Goal: Task Accomplishment & Management: Manage account settings

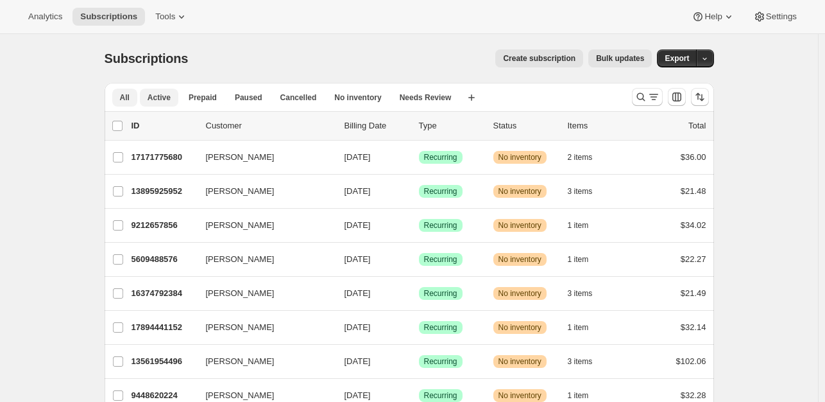
click at [164, 98] on span "Active" at bounding box center [159, 97] width 23 height 10
click at [645, 96] on icon "Search and filter results" at bounding box center [641, 97] width 8 height 8
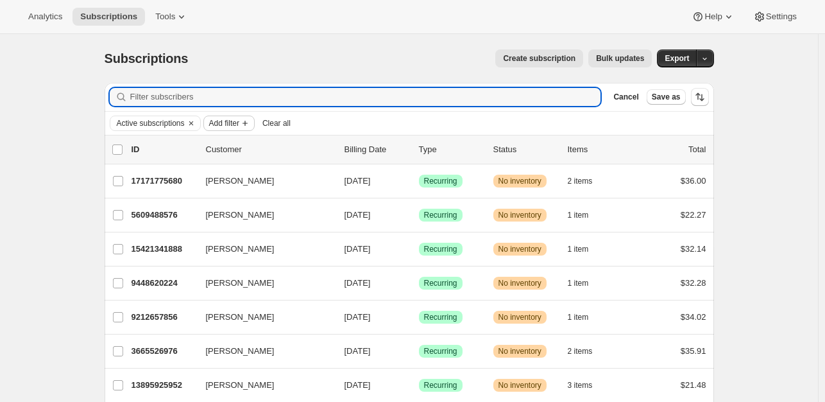
click at [228, 122] on span "Add filter" at bounding box center [224, 123] width 30 height 10
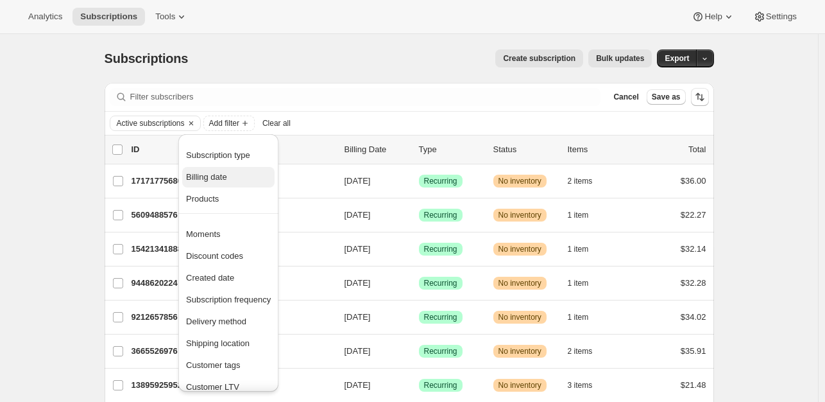
click at [213, 178] on span "Billing date" at bounding box center [206, 177] width 41 height 10
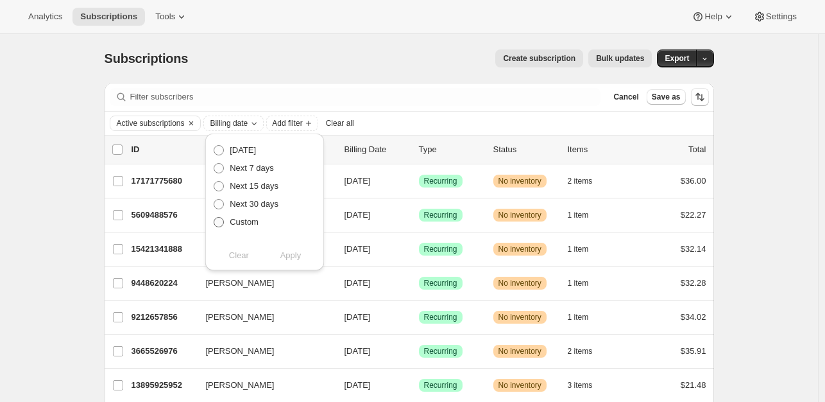
click at [221, 224] on span at bounding box center [219, 222] width 10 height 10
click at [214, 218] on input "Custom" at bounding box center [214, 217] width 1 height 1
radio input "true"
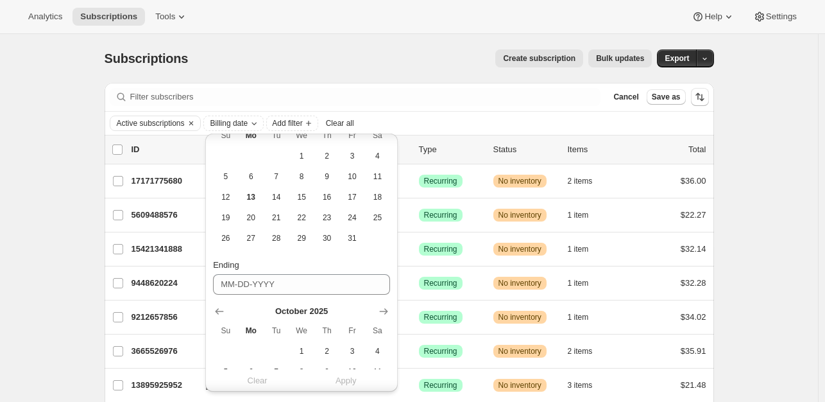
scroll to position [193, 0]
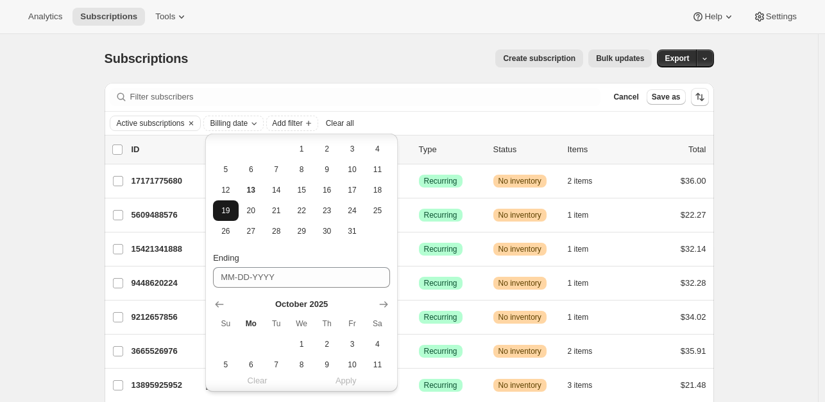
click at [224, 207] on span "19" at bounding box center [225, 210] width 15 height 10
click at [333, 215] on span "23" at bounding box center [327, 210] width 15 height 10
click at [230, 219] on button "19" at bounding box center [225, 210] width 25 height 21
type input "[DATE]"
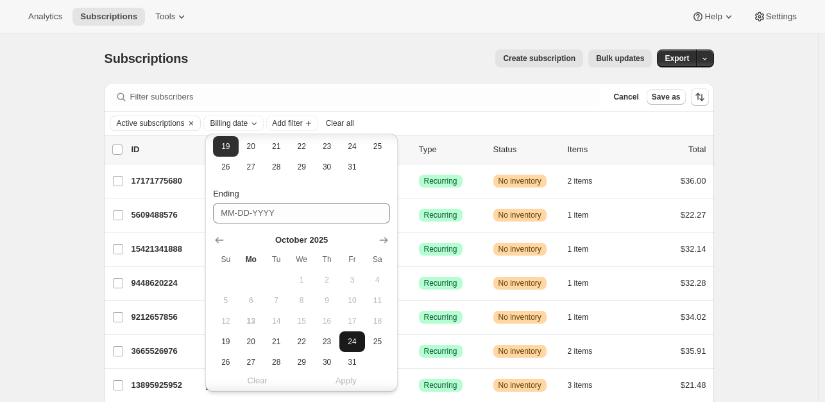
click at [347, 348] on button "24" at bounding box center [352, 341] width 25 height 21
type input "[DATE]"
click at [350, 383] on span "Apply" at bounding box center [346, 381] width 21 height 13
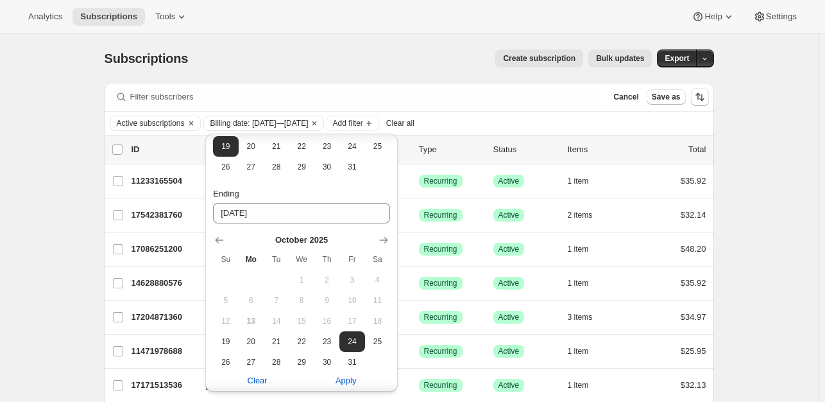
click at [766, 176] on div "Subscriptions. This page is ready Subscriptions Create subscription Bulk update…" at bounding box center [409, 271] width 818 height 474
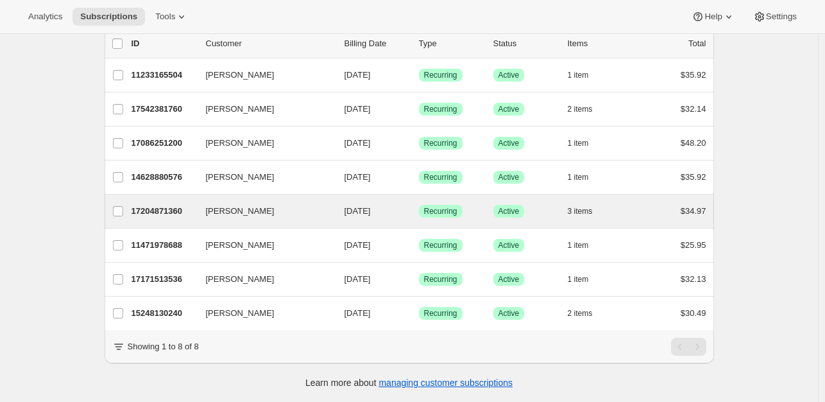
scroll to position [0, 0]
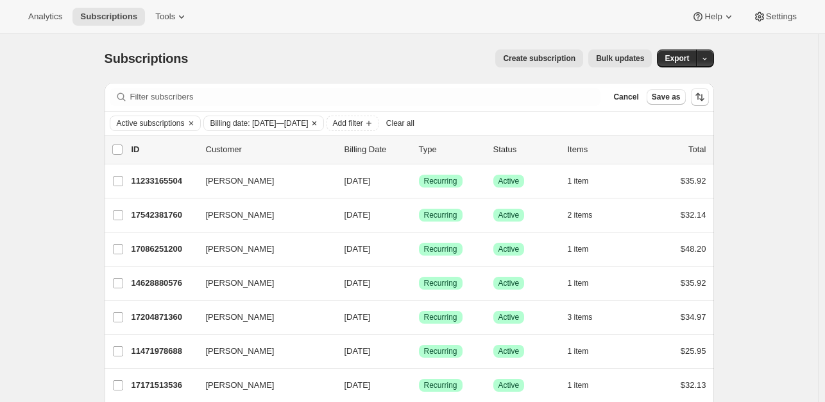
click at [303, 122] on span "Billing date: [DATE]—[DATE]" at bounding box center [260, 123] width 98 height 10
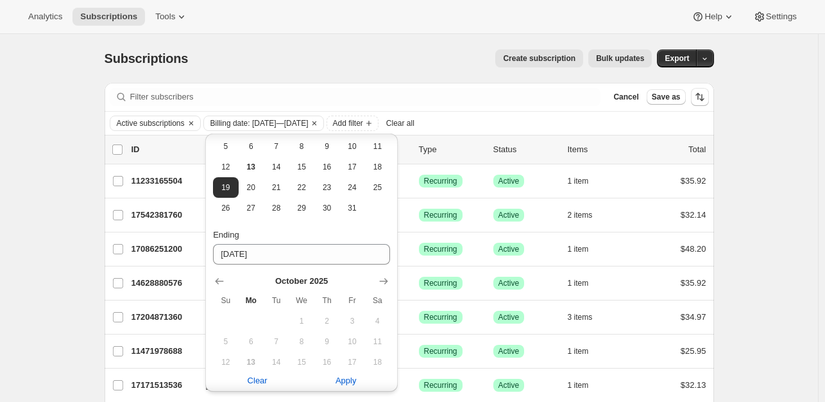
scroll to position [128, 0]
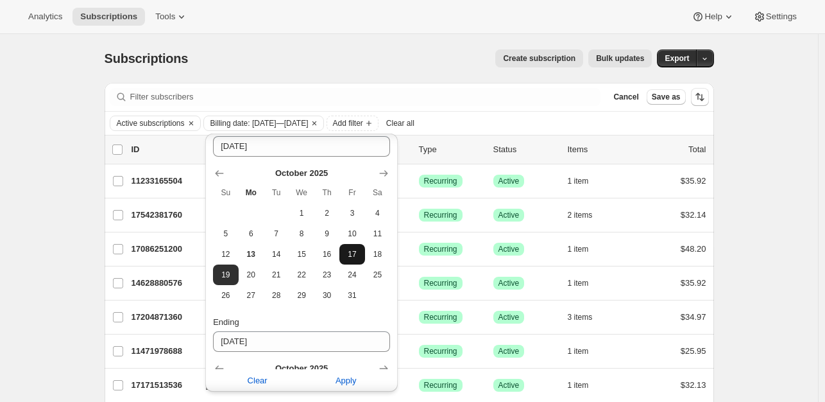
click at [349, 254] on span "17" at bounding box center [352, 254] width 15 height 10
type input "[DATE]"
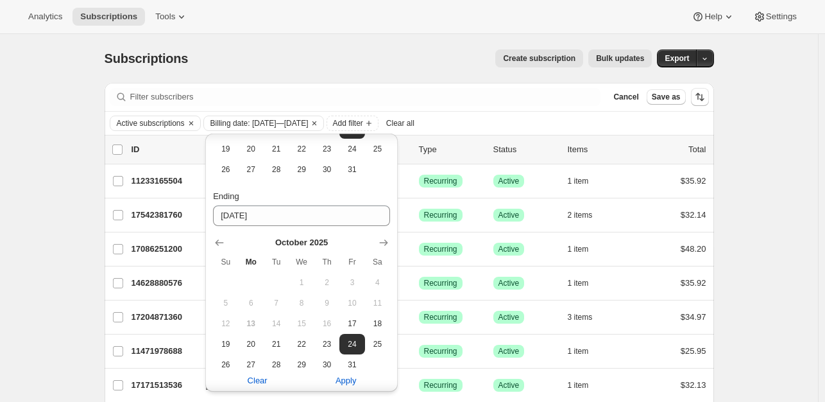
scroll to position [257, 0]
click at [324, 341] on span "23" at bounding box center [327, 341] width 15 height 10
type input "[DATE]"
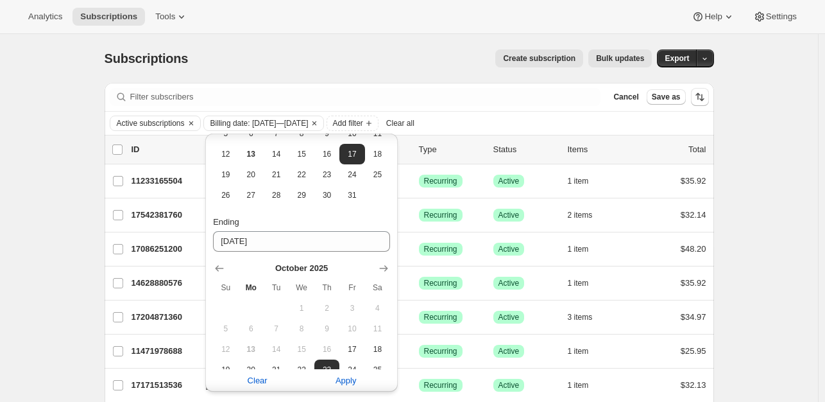
scroll to position [286, 0]
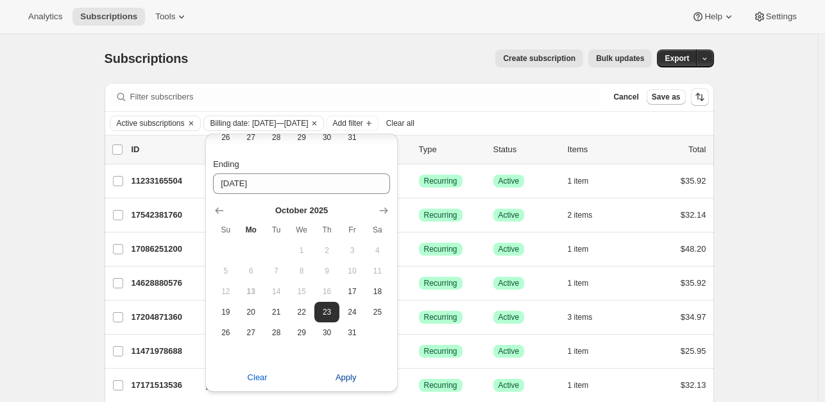
click at [341, 379] on span "Apply" at bounding box center [346, 377] width 21 height 13
click at [749, 169] on div "Subscriptions. This page is ready Subscriptions Create subscription Bulk update…" at bounding box center [409, 254] width 818 height 440
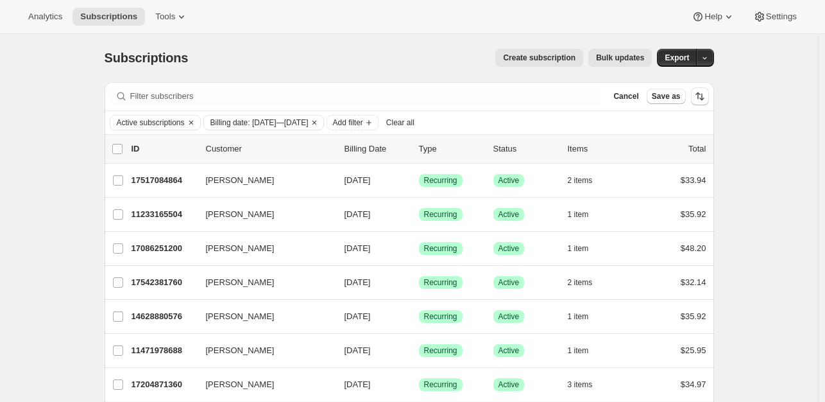
scroll to position [0, 0]
click at [320, 123] on icon "Clear" at bounding box center [314, 123] width 10 height 10
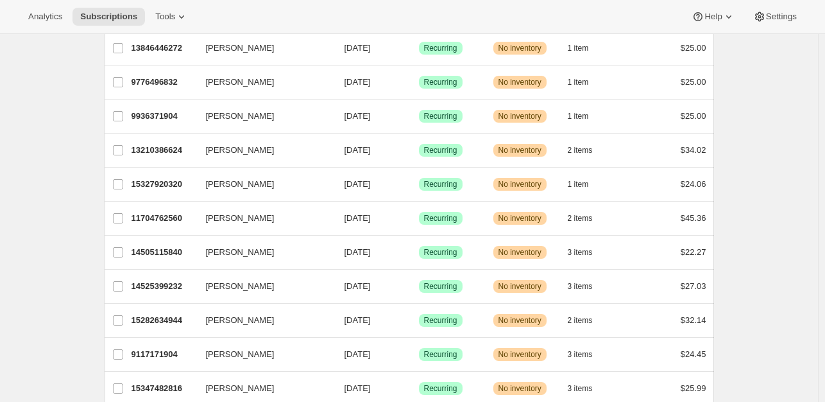
scroll to position [1538, 0]
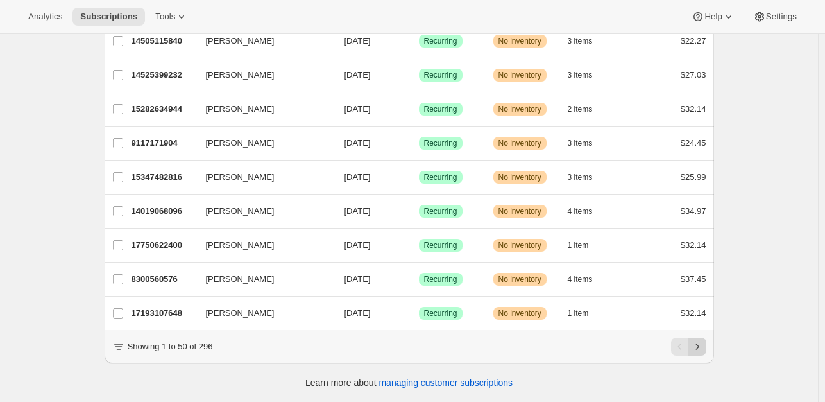
click at [698, 345] on icon "Next" at bounding box center [697, 346] width 13 height 13
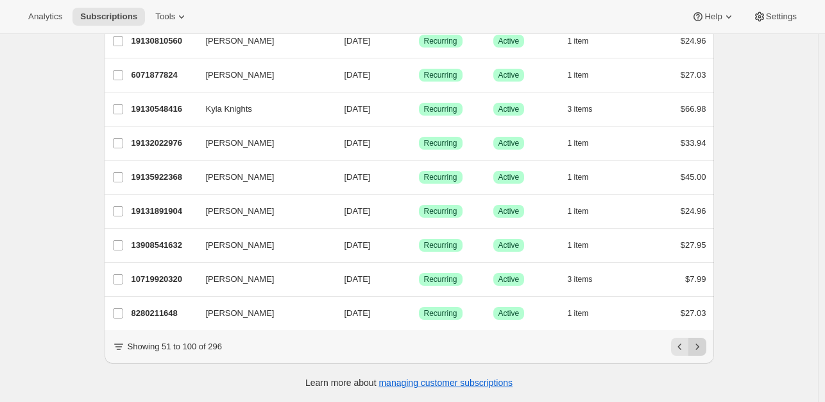
click at [699, 346] on icon "Next" at bounding box center [697, 346] width 3 height 6
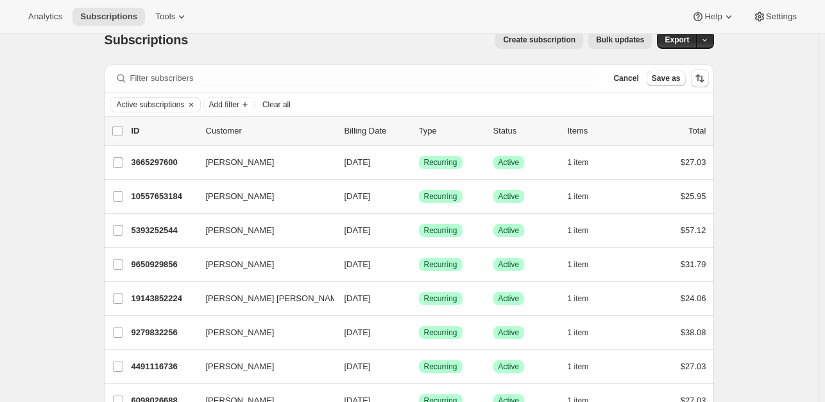
scroll to position [0, 0]
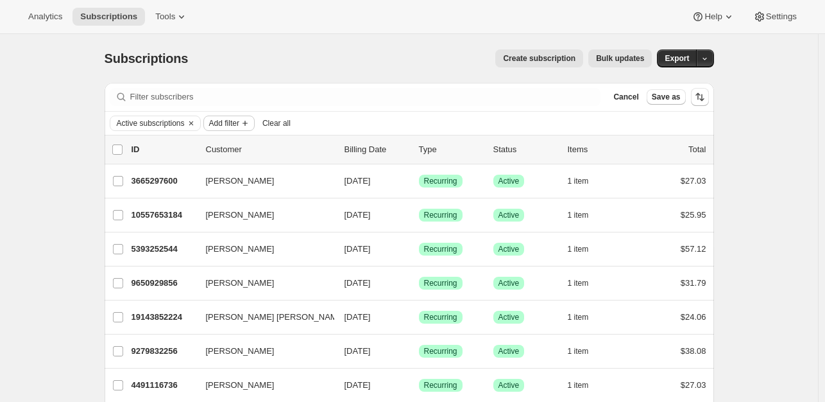
click at [228, 129] on button "Add filter" at bounding box center [228, 123] width 51 height 15
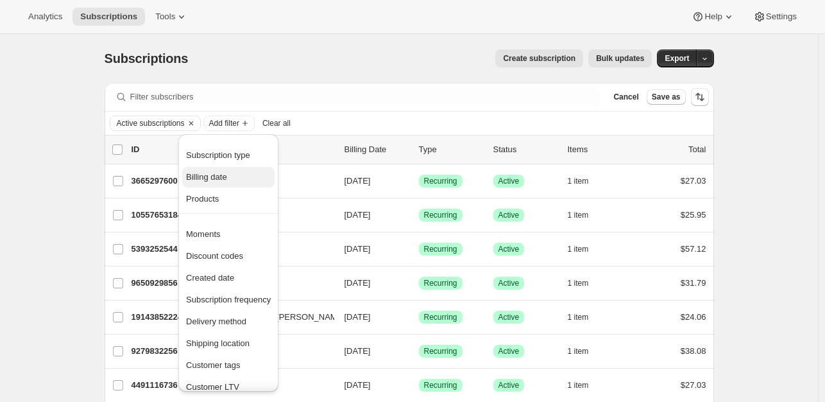
click at [222, 172] on span "Billing date" at bounding box center [206, 177] width 41 height 10
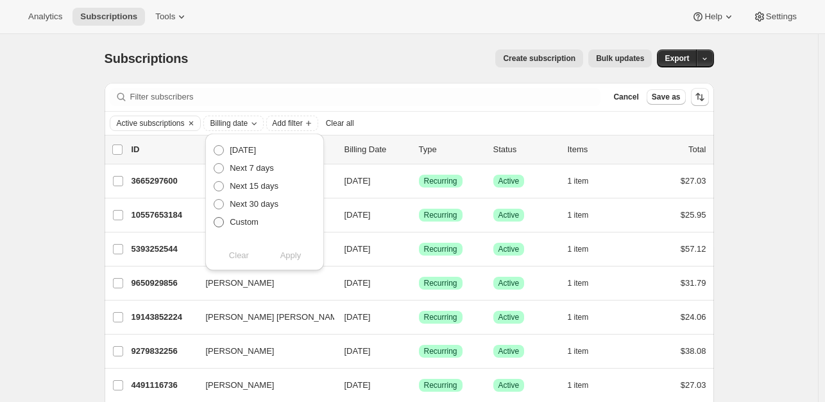
click at [239, 220] on span "Custom" at bounding box center [244, 222] width 29 height 10
click at [214, 218] on input "Custom" at bounding box center [214, 217] width 1 height 1
radio input "true"
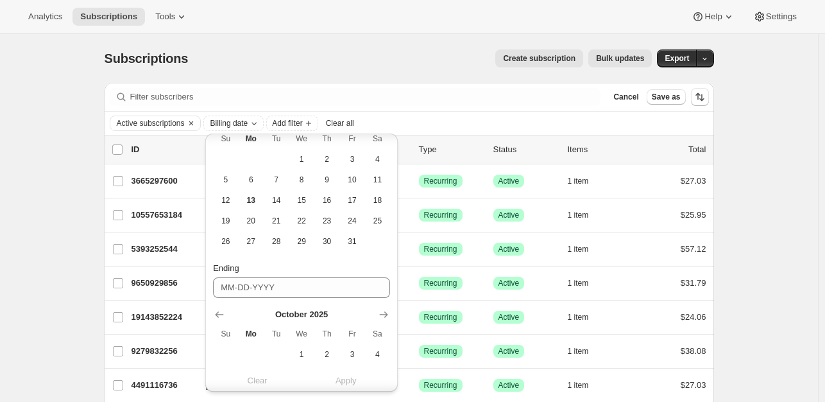
scroll to position [193, 0]
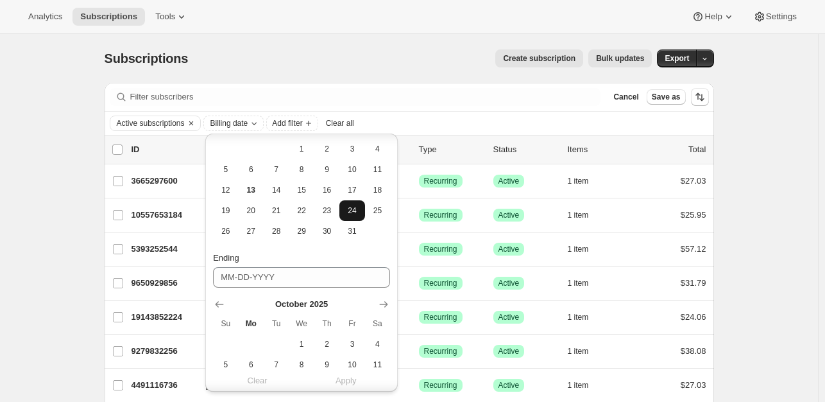
click at [352, 213] on span "24" at bounding box center [352, 210] width 15 height 10
type input "[DATE]"
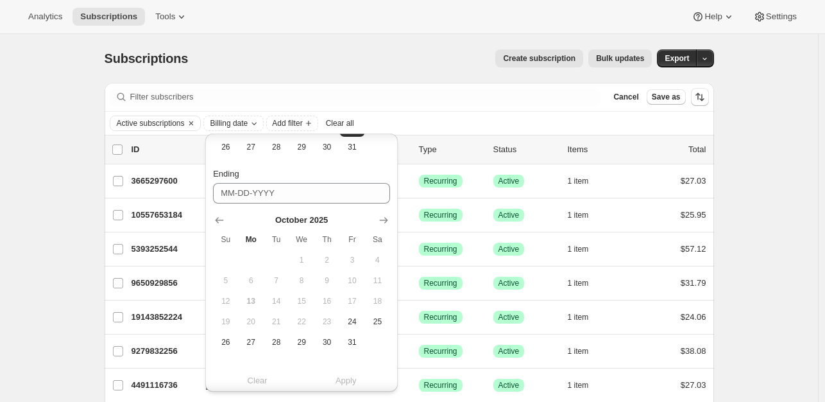
scroll to position [286, 0]
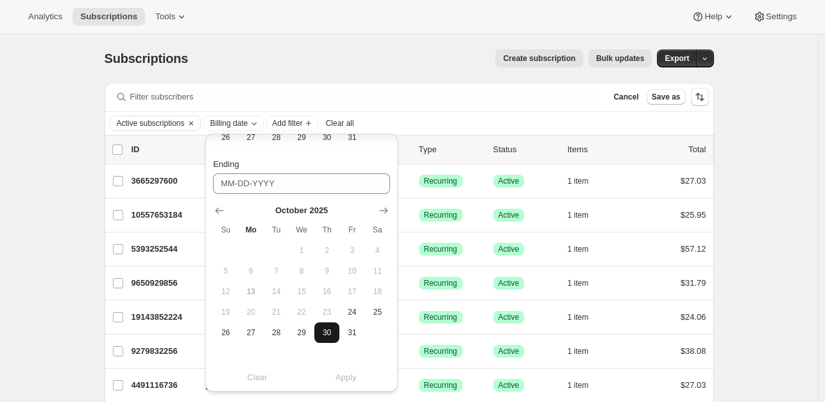
click at [327, 324] on button "30" at bounding box center [326, 332] width 25 height 21
type input "[DATE]"
click at [347, 379] on span "Apply" at bounding box center [346, 377] width 21 height 13
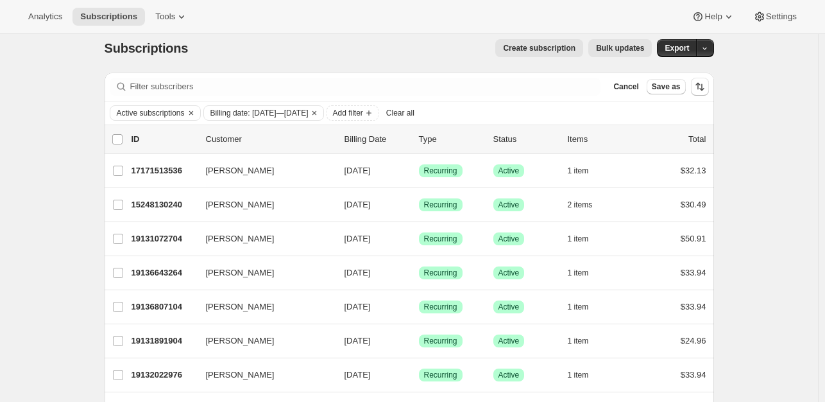
scroll to position [0, 0]
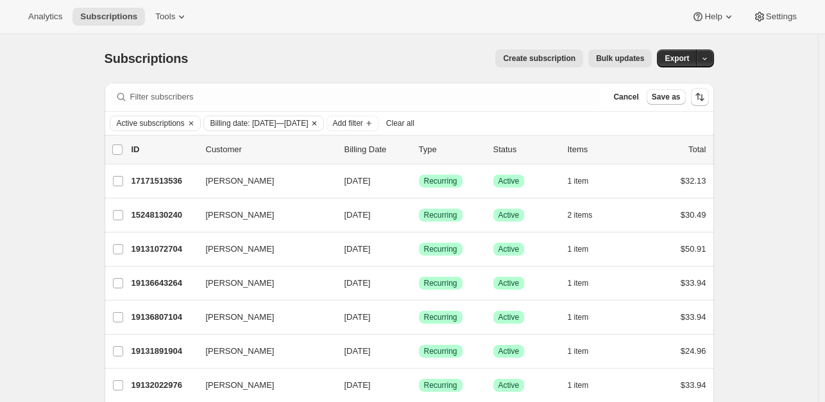
click at [253, 129] on button "Billing date: [DATE]—[DATE]" at bounding box center [256, 123] width 105 height 14
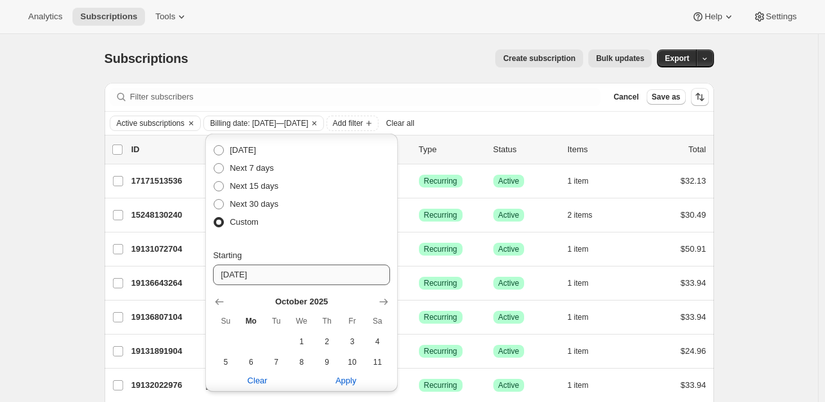
scroll to position [128, 0]
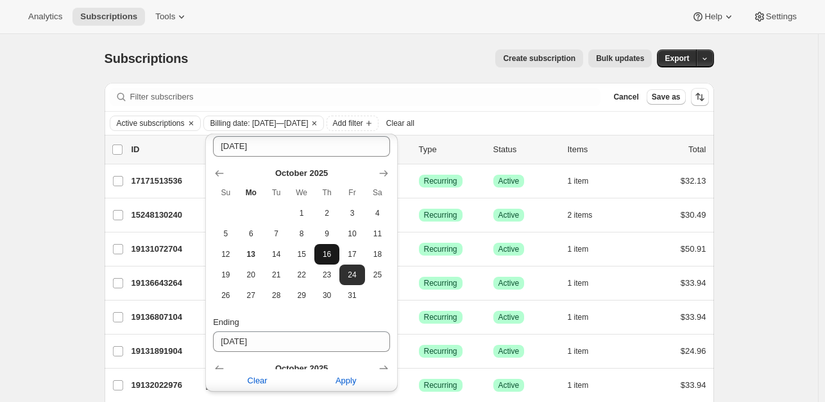
click at [330, 254] on span "16" at bounding box center [327, 254] width 15 height 10
click at [326, 279] on span "23" at bounding box center [327, 275] width 15 height 10
click at [330, 254] on span "16" at bounding box center [327, 254] width 15 height 10
type input "[DATE]"
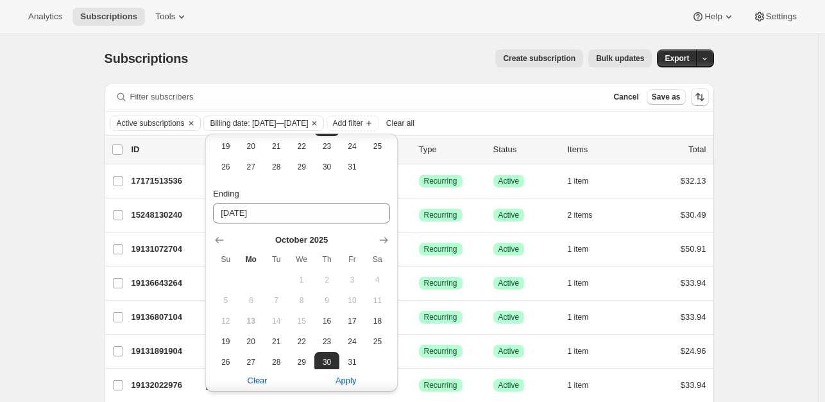
scroll to position [286, 0]
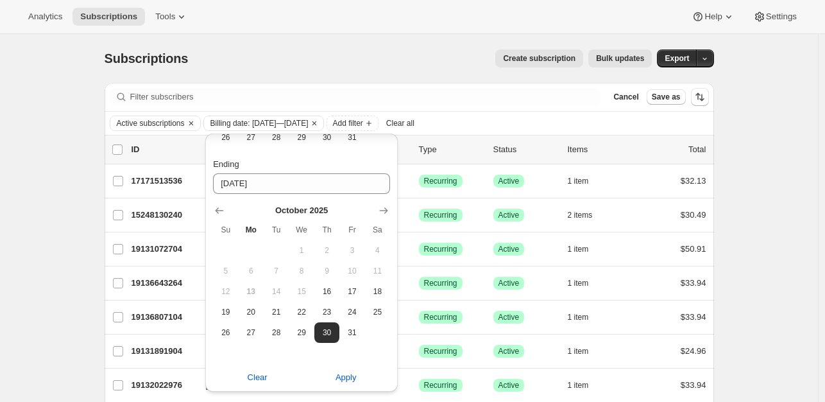
click at [327, 310] on span "23" at bounding box center [327, 312] width 15 height 10
type input "[DATE]"
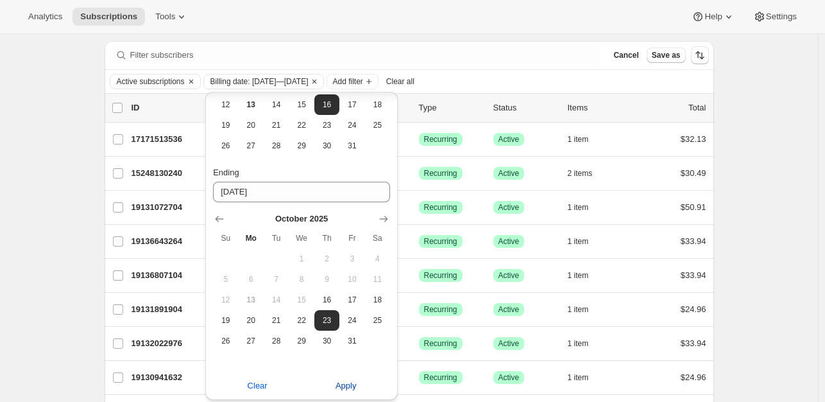
scroll to position [236, 0]
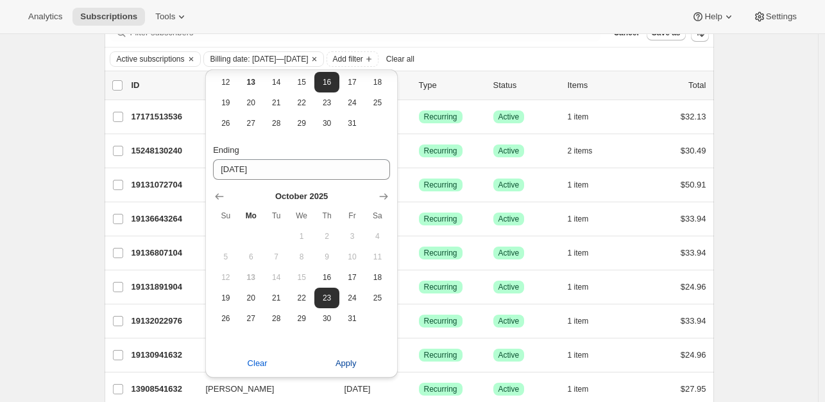
click at [346, 357] on span "Apply" at bounding box center [346, 363] width 21 height 13
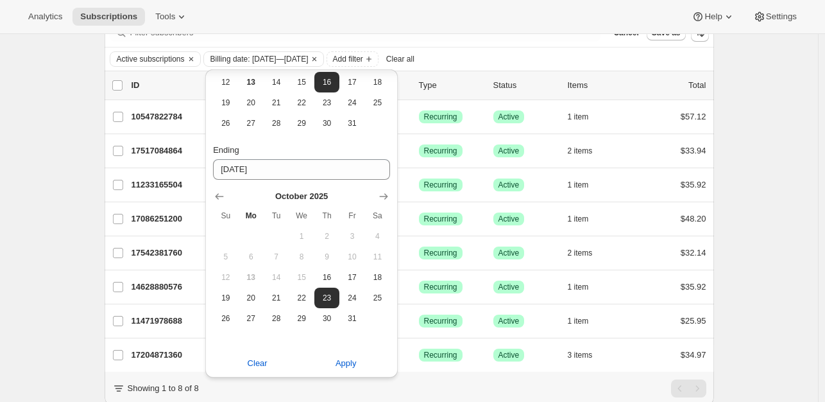
click at [766, 258] on div "Subscriptions. This page is ready Subscriptions Create subscription Bulk update…" at bounding box center [409, 207] width 818 height 474
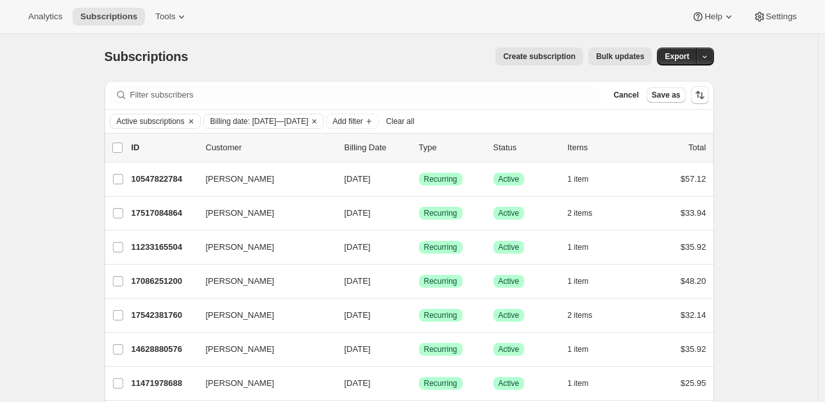
scroll to position [0, 0]
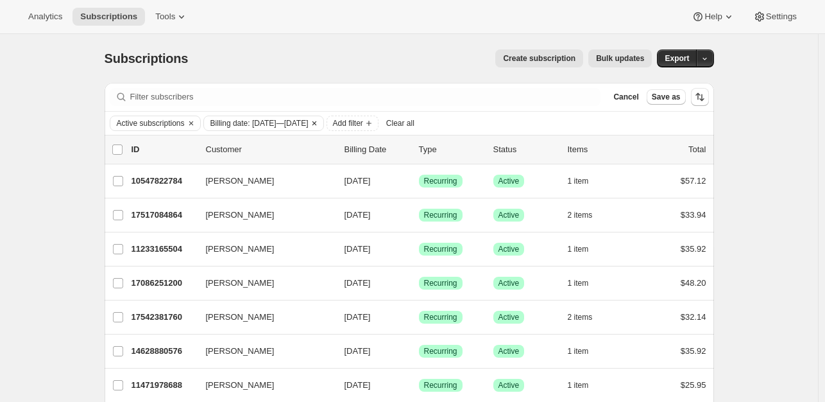
click at [259, 121] on span "Billing date: [DATE]—[DATE]" at bounding box center [260, 123] width 98 height 10
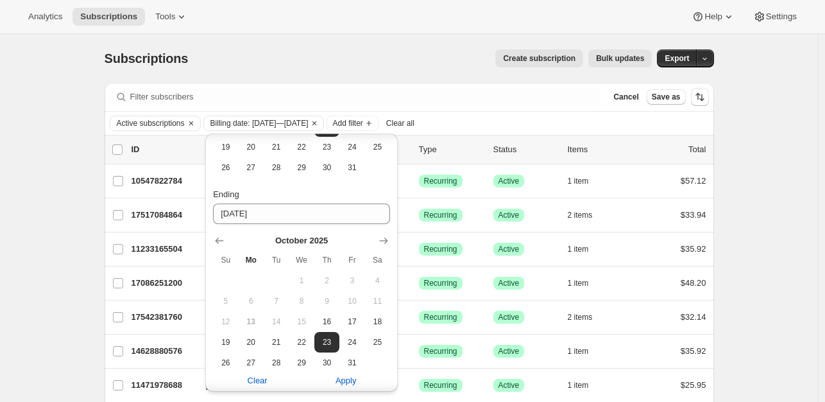
scroll to position [257, 0]
click at [353, 340] on span "24" at bounding box center [352, 341] width 15 height 10
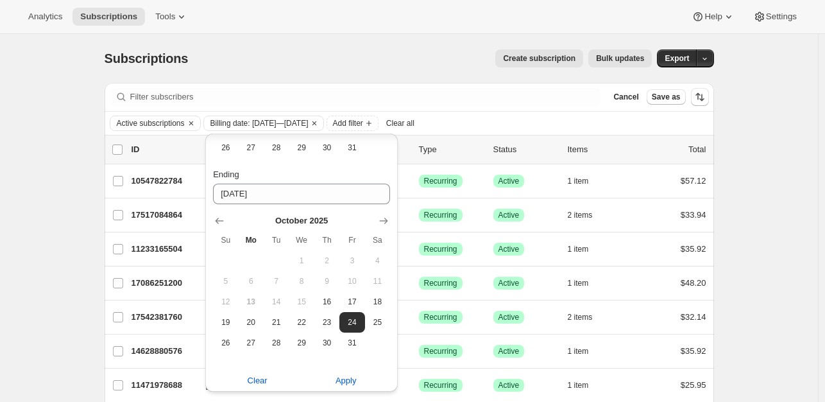
scroll to position [286, 0]
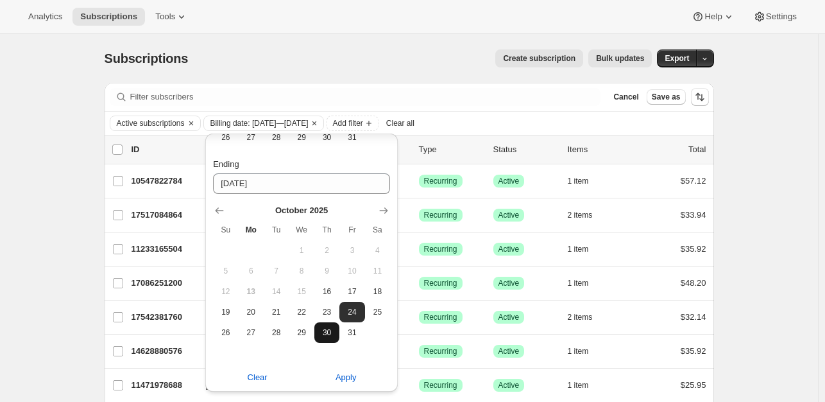
click at [323, 335] on span "30" at bounding box center [327, 332] width 15 height 10
click at [347, 305] on button "24" at bounding box center [352, 312] width 25 height 21
type input "[DATE]"
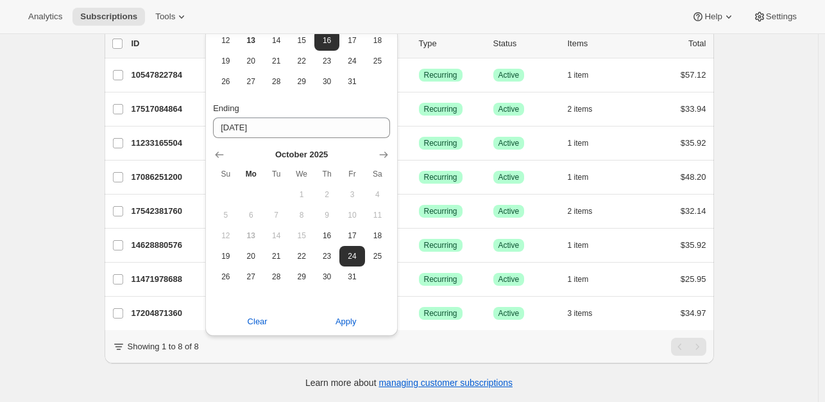
scroll to position [114, 0]
click at [385, 148] on icon "Show next month, November 2025" at bounding box center [383, 154] width 13 height 13
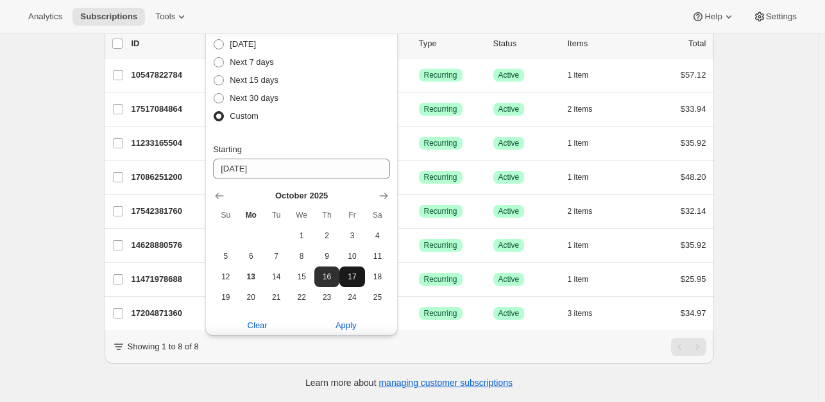
scroll to position [64, 0]
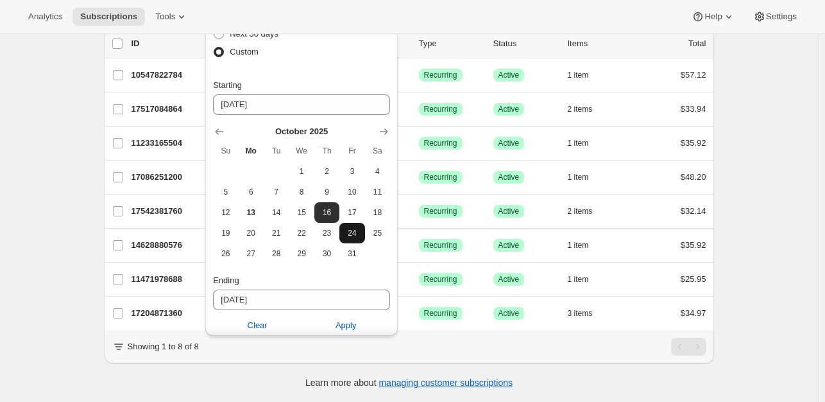
click at [352, 229] on span "24" at bounding box center [352, 233] width 15 height 10
type input "[DATE]"
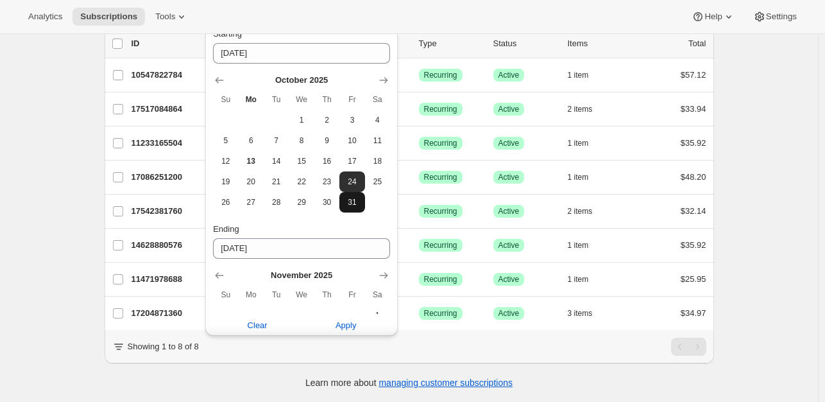
scroll to position [193, 0]
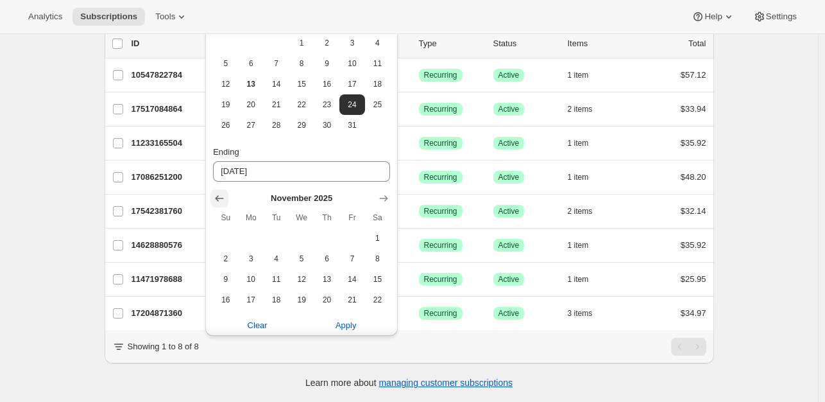
click at [221, 193] on icon "Show previous month, October 2025" at bounding box center [219, 198] width 13 height 13
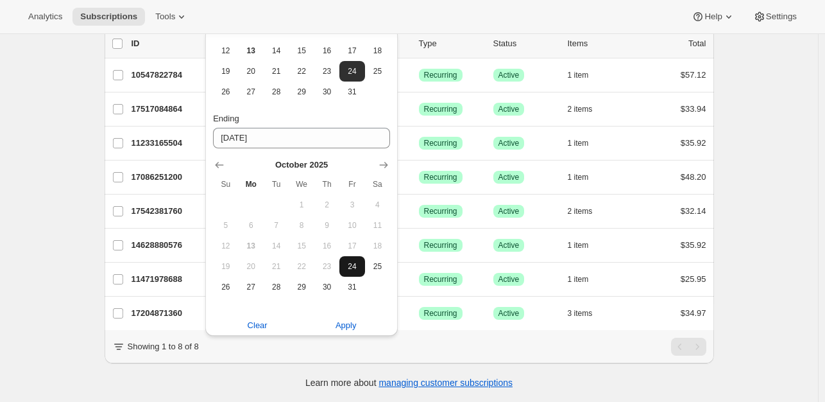
scroll to position [236, 0]
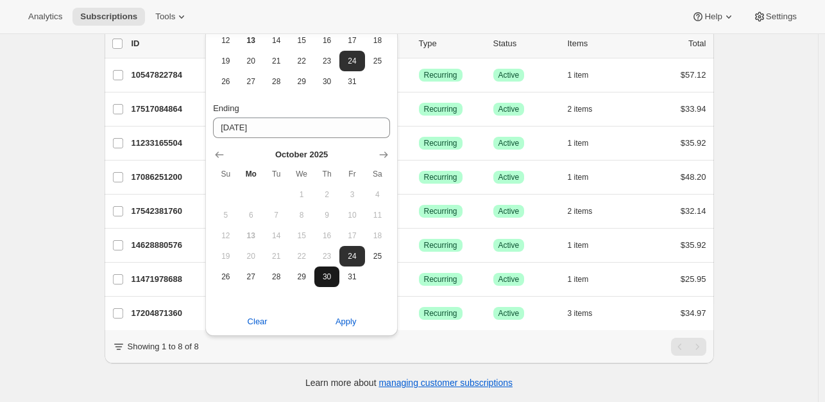
click at [326, 271] on span "30" at bounding box center [327, 276] width 15 height 10
type input "[DATE]"
click at [352, 315] on span "Apply" at bounding box center [346, 321] width 21 height 13
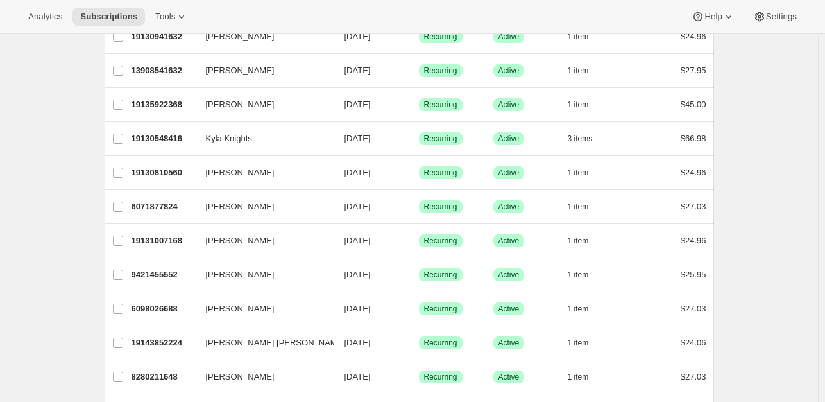
scroll to position [0, 0]
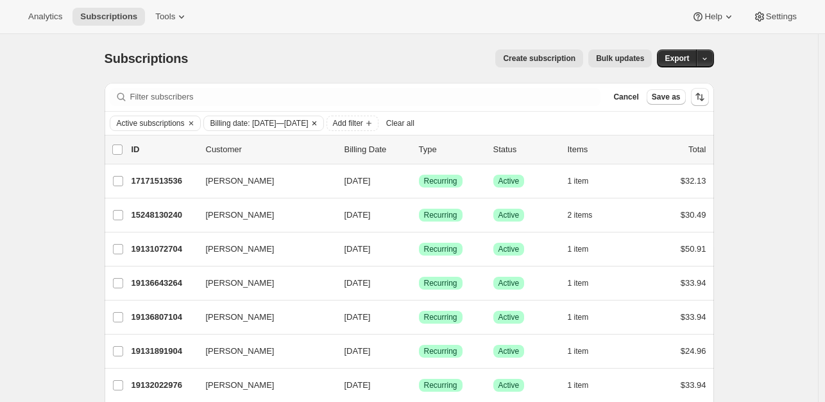
click at [254, 123] on span "Billing date: [DATE]—[DATE]" at bounding box center [260, 123] width 98 height 10
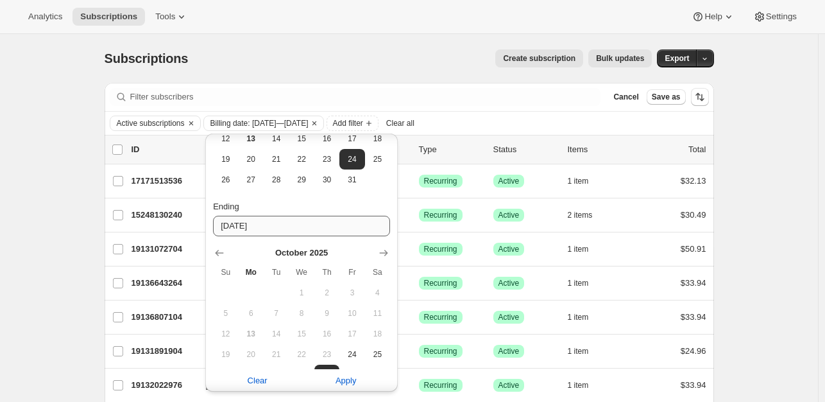
scroll to position [222, 0]
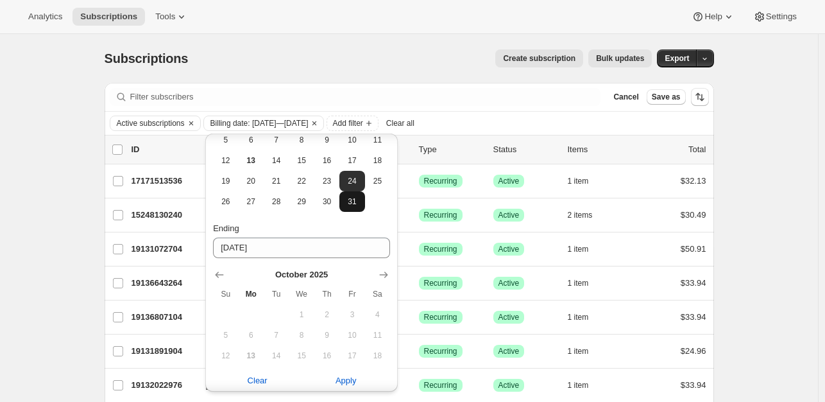
click at [356, 207] on button "31" at bounding box center [352, 201] width 25 height 21
type input "[DATE]"
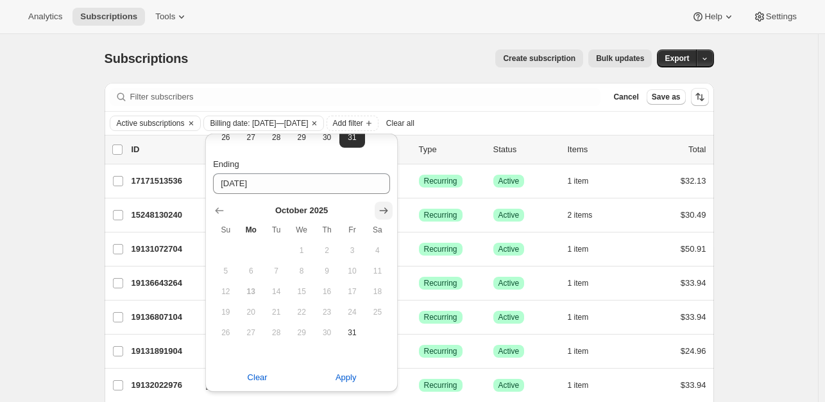
click at [384, 211] on icon "Show next month, November 2025" at bounding box center [383, 210] width 13 height 13
click at [329, 274] on span "6" at bounding box center [327, 271] width 15 height 10
type input "[DATE]"
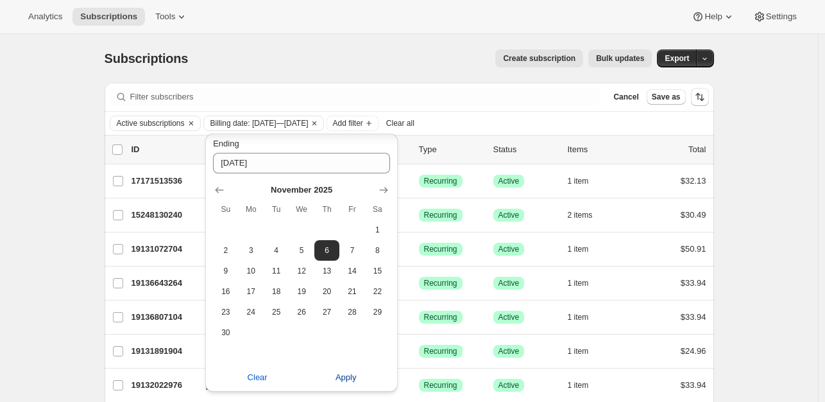
click at [348, 375] on span "Apply" at bounding box center [346, 377] width 21 height 13
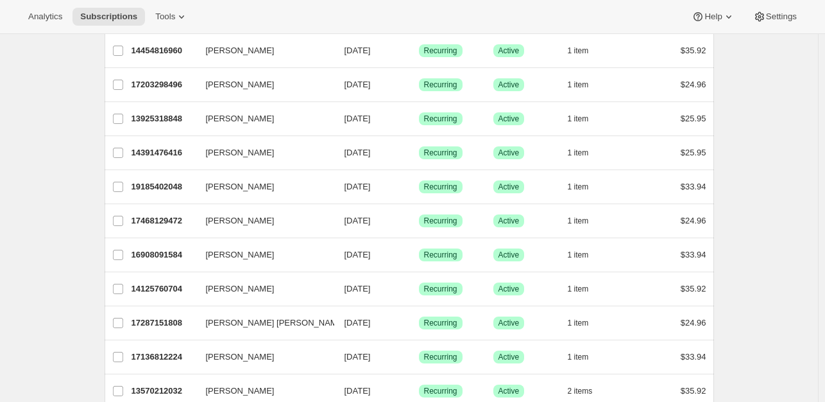
scroll to position [17, 0]
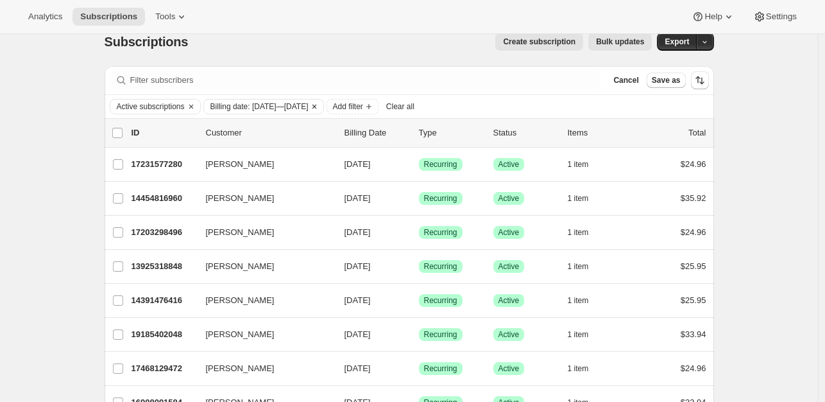
click at [248, 106] on span "Billing date: [DATE]—[DATE]" at bounding box center [260, 106] width 98 height 10
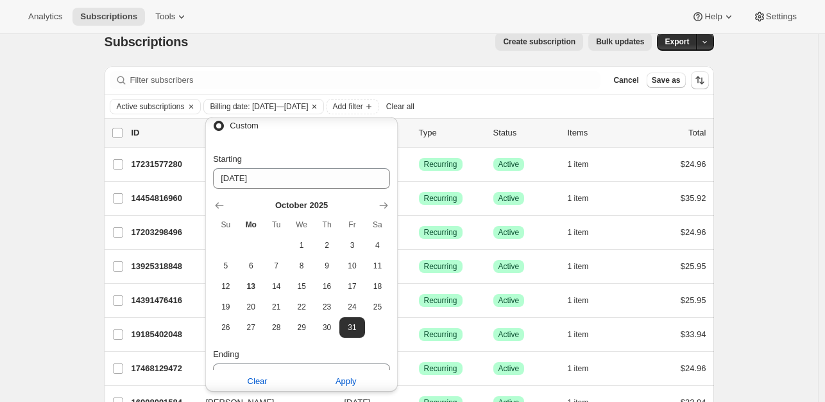
scroll to position [13, 0]
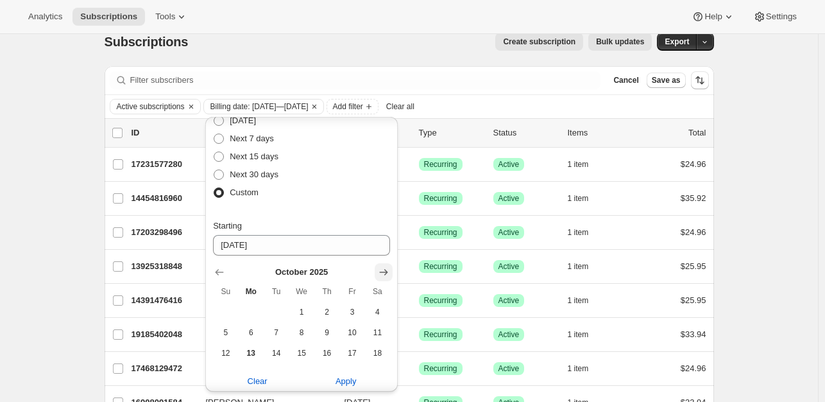
click at [384, 273] on icon "Show next month, November 2025" at bounding box center [383, 272] width 13 height 13
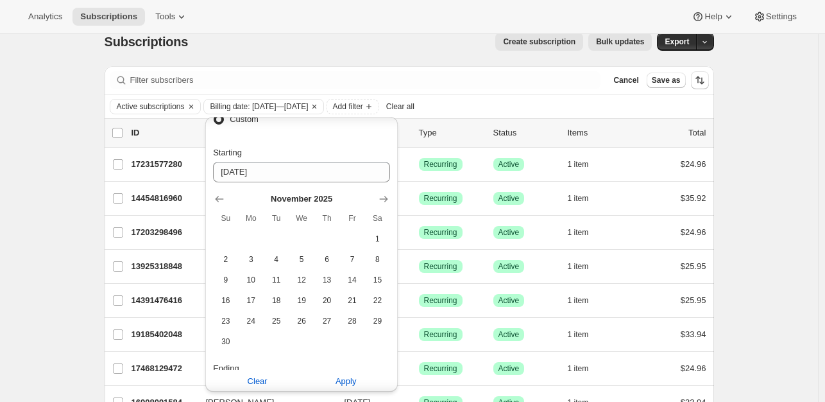
scroll to position [141, 0]
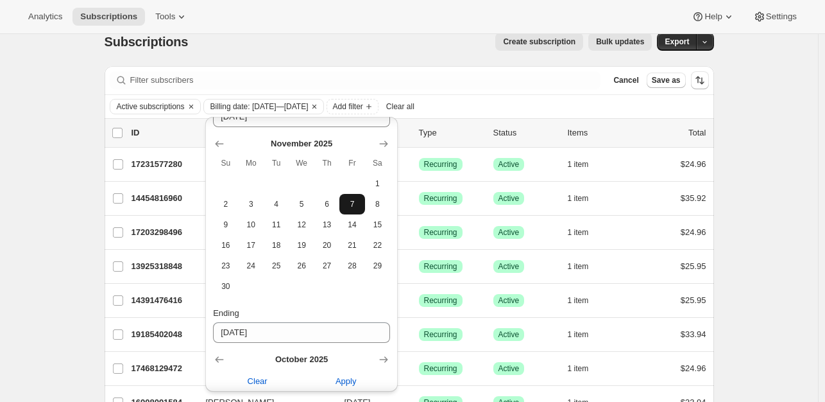
click at [361, 201] on button "7" at bounding box center [352, 204] width 25 height 21
type input "[DATE]"
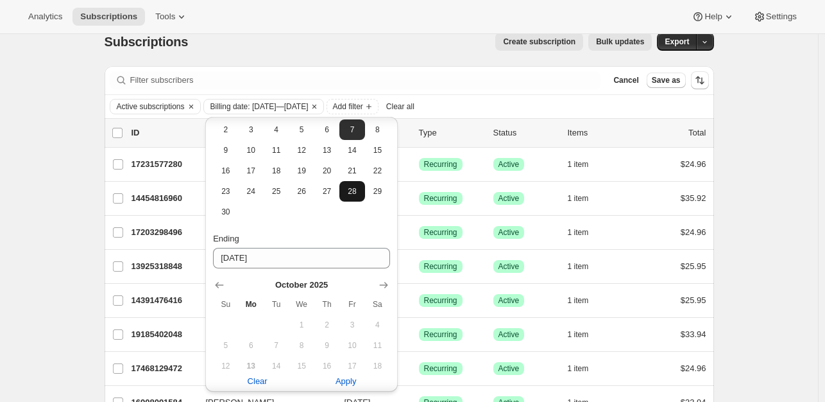
scroll to position [270, 0]
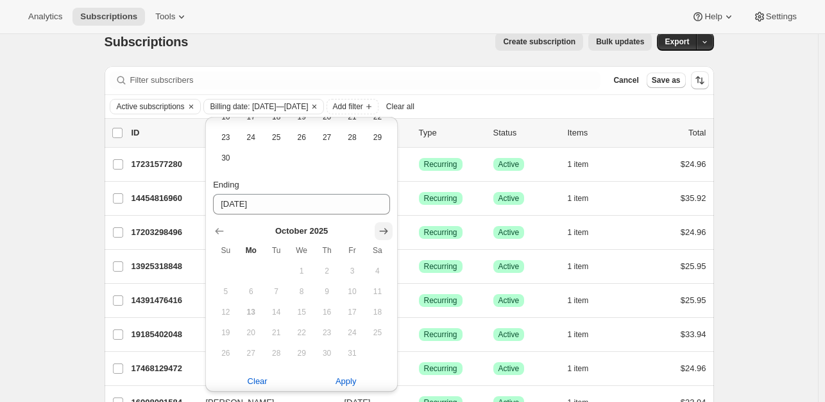
click at [383, 228] on icon "Show next month, November 2025" at bounding box center [383, 231] width 13 height 13
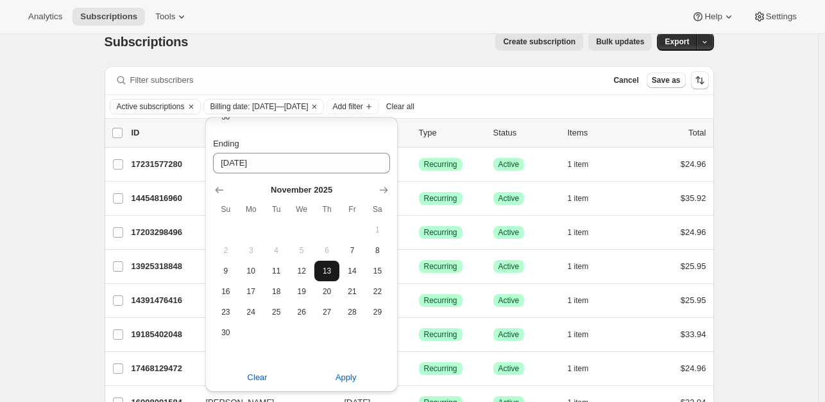
click at [328, 271] on span "13" at bounding box center [327, 271] width 15 height 10
type input "[DATE]"
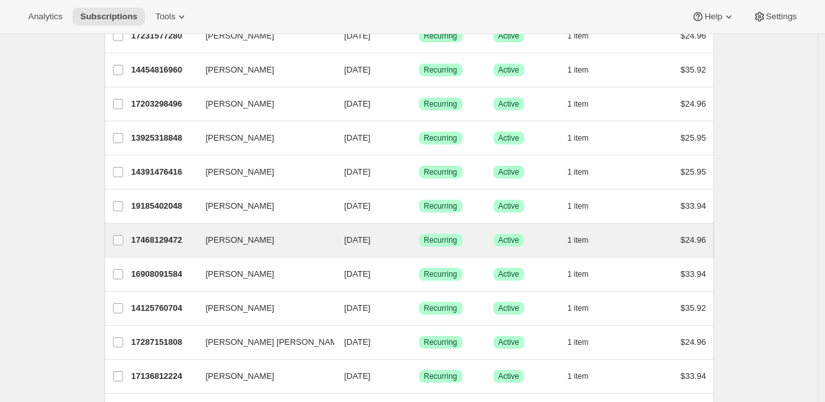
scroll to position [0, 0]
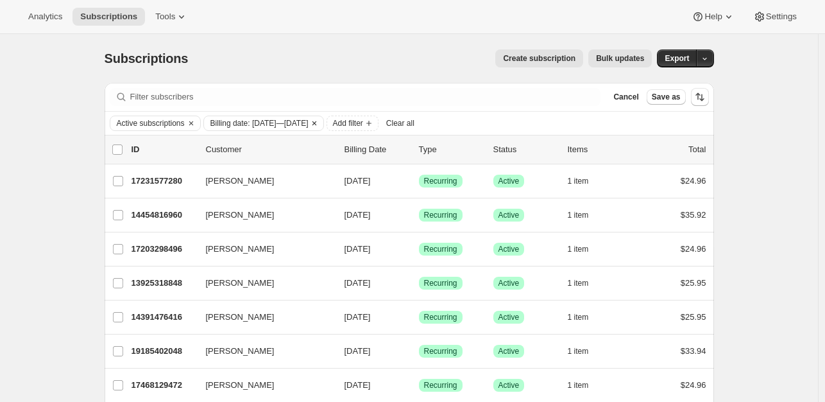
click at [309, 121] on span "Billing date: [DATE]—[DATE]" at bounding box center [260, 123] width 98 height 10
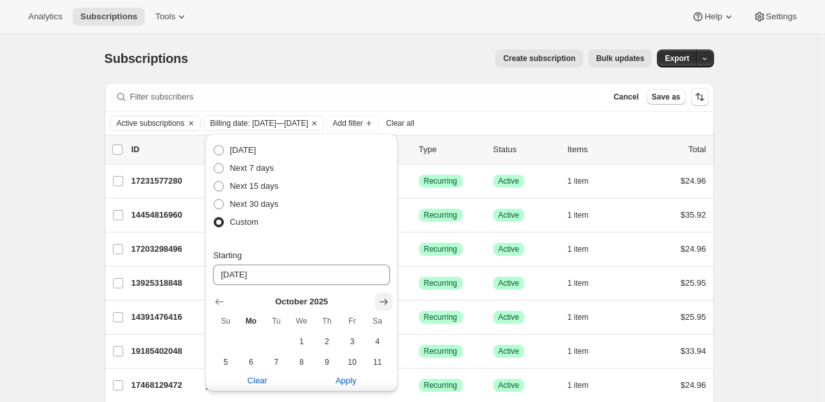
click at [380, 296] on icon "Show next month, November 2025" at bounding box center [383, 301] width 13 height 13
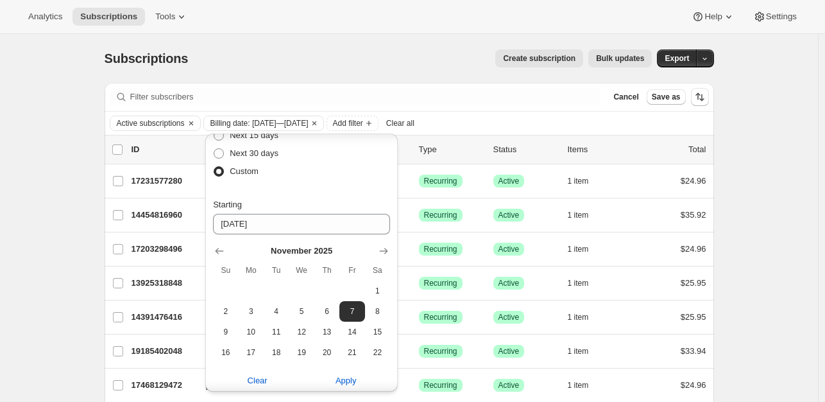
scroll to position [128, 0]
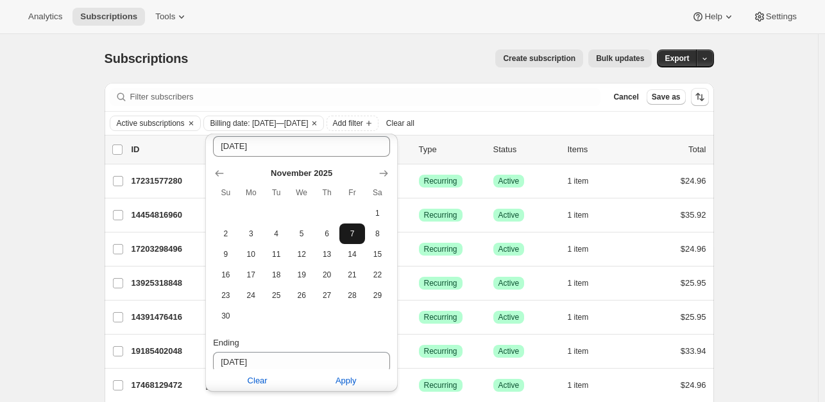
click at [352, 236] on span "7" at bounding box center [352, 233] width 15 height 10
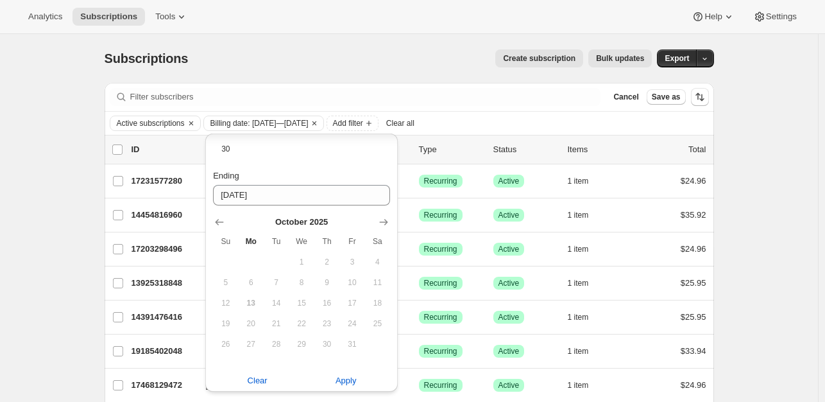
scroll to position [307, 0]
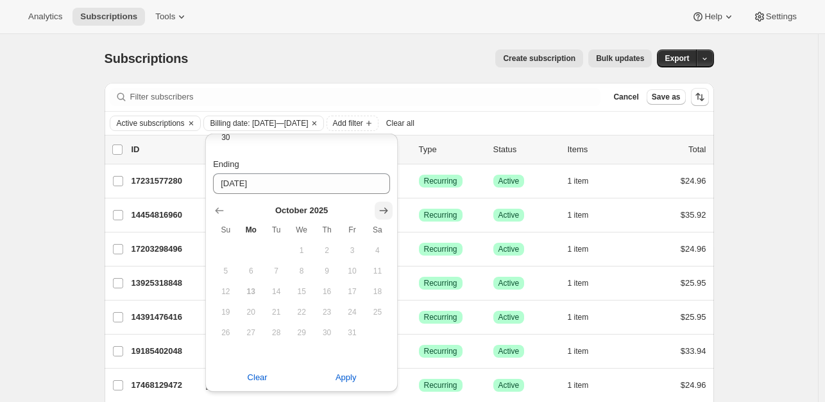
click at [381, 211] on icon "Show next month, November 2025" at bounding box center [383, 210] width 13 height 13
click at [328, 291] on span "13" at bounding box center [327, 291] width 15 height 10
click at [350, 386] on span "Apply" at bounding box center [346, 381] width 21 height 13
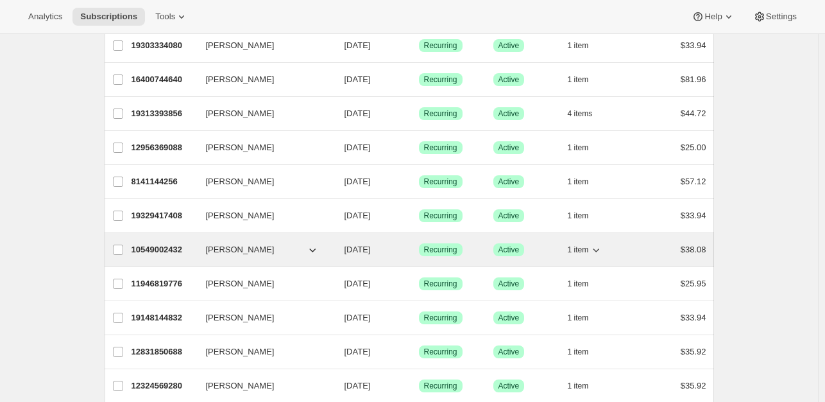
scroll to position [0, 0]
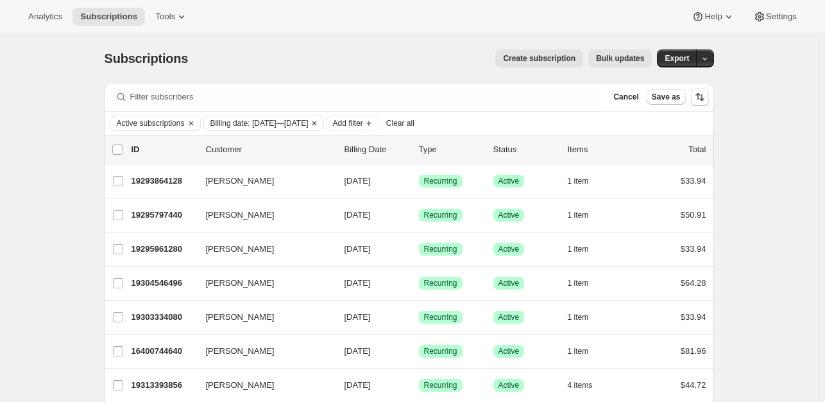
click at [274, 123] on span "Billing date: [DATE]—[DATE]" at bounding box center [260, 123] width 98 height 10
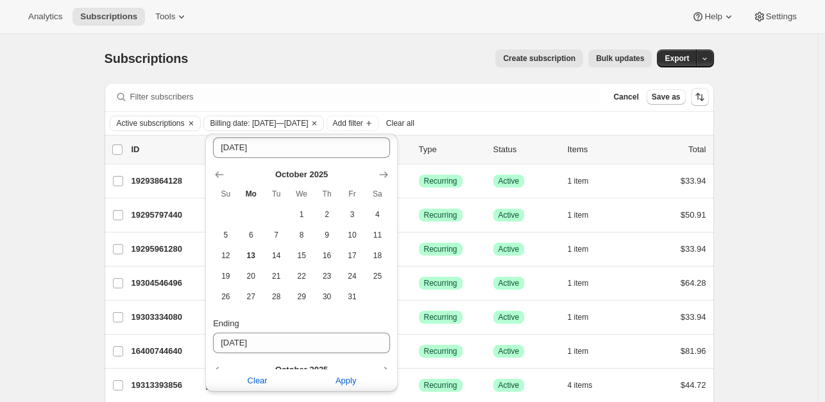
scroll to position [128, 0]
click at [386, 173] on icon "Show next month, November 2025" at bounding box center [384, 174] width 8 height 6
click at [354, 257] on span "14" at bounding box center [352, 254] width 15 height 10
type input "[DATE]"
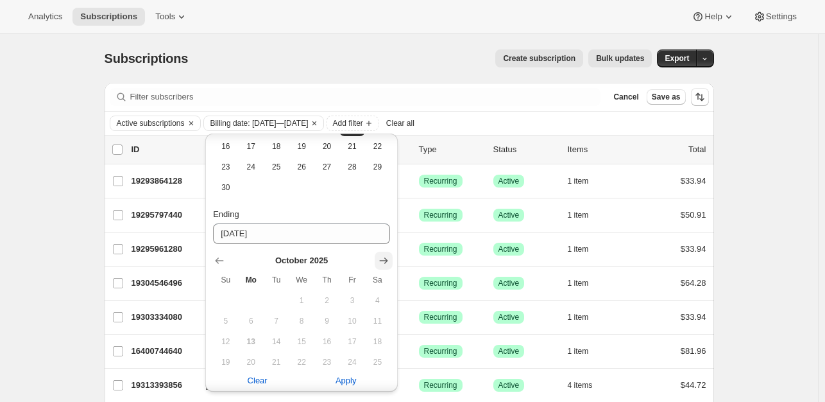
click at [379, 258] on icon "Show next month, November 2025" at bounding box center [383, 260] width 13 height 13
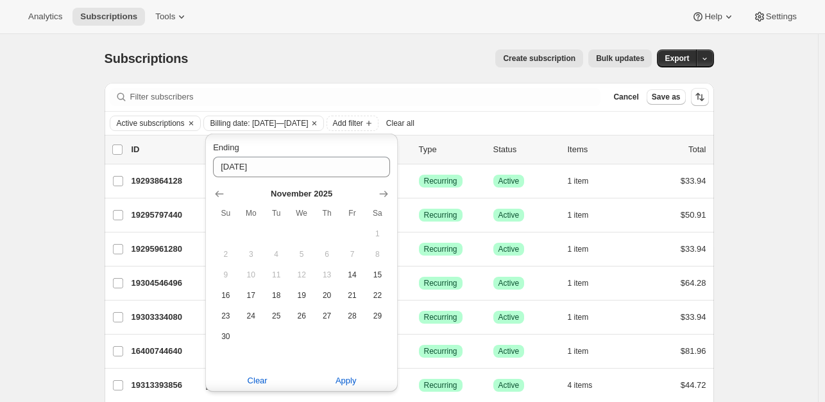
scroll to position [327, 0]
click at [332, 293] on span "20" at bounding box center [327, 291] width 15 height 10
type input "[DATE]"
click at [347, 375] on span "Apply" at bounding box center [346, 377] width 21 height 13
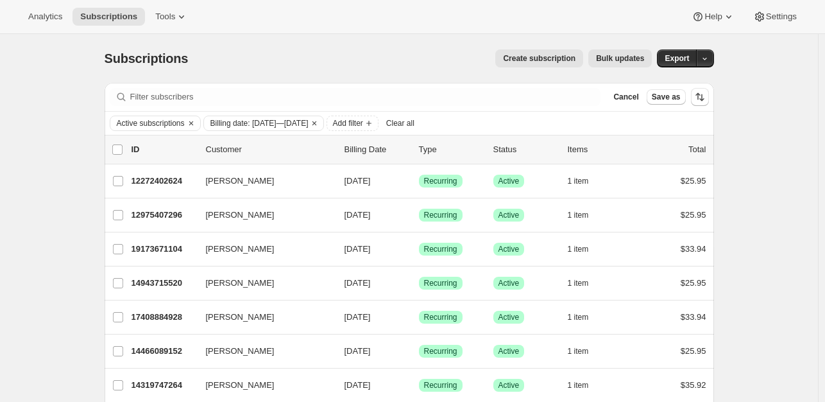
scroll to position [0, 0]
click at [255, 124] on span "Billing date: [DATE]—[DATE]" at bounding box center [260, 123] width 98 height 10
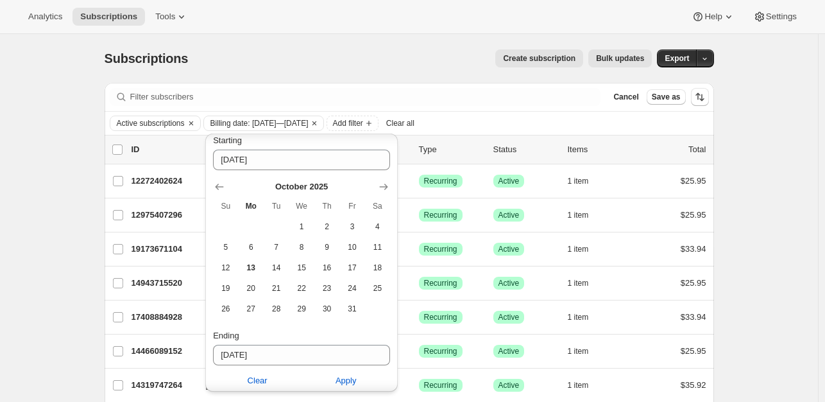
scroll to position [64, 0]
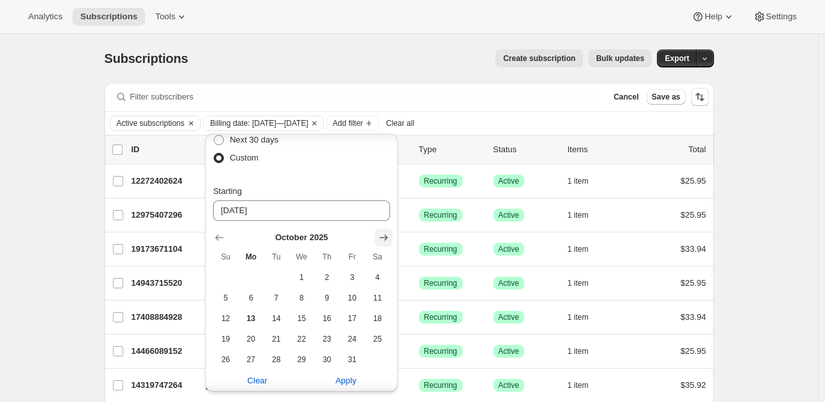
click at [383, 240] on icon "Show next month, November 2025" at bounding box center [383, 237] width 13 height 13
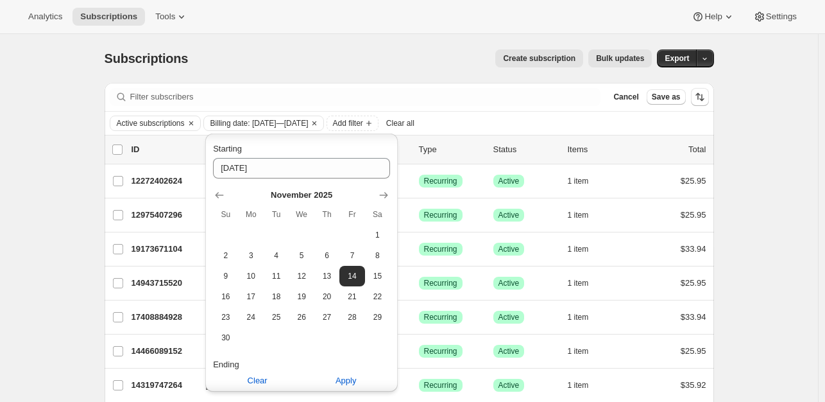
scroll to position [128, 0]
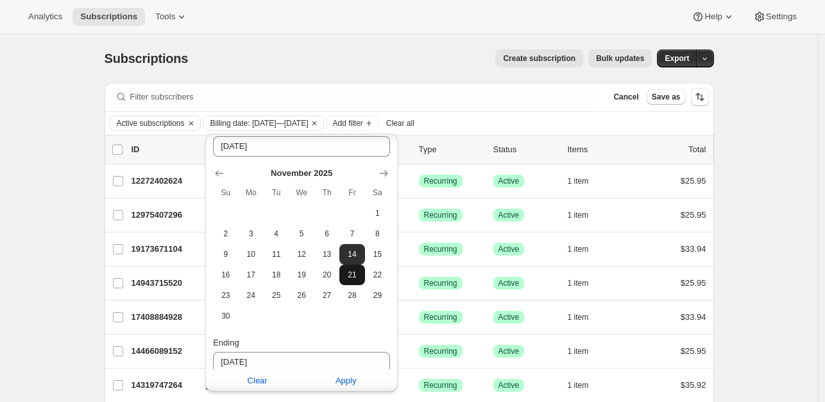
click at [355, 275] on span "21" at bounding box center [352, 275] width 15 height 10
type input "[DATE]"
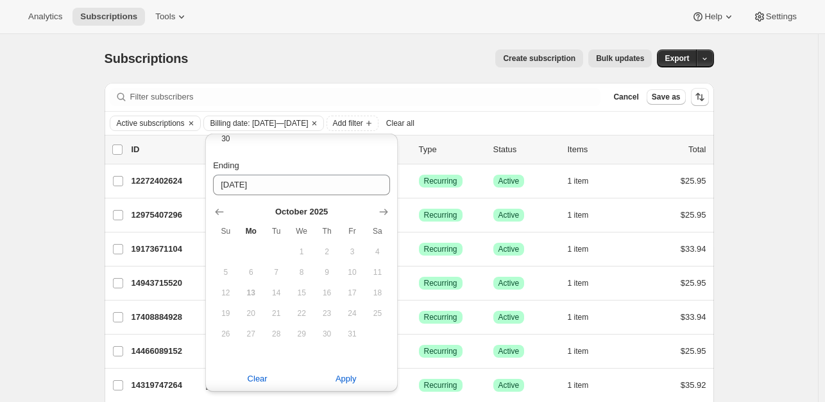
scroll to position [307, 0]
click at [379, 211] on icon "Show next month, November 2025" at bounding box center [383, 210] width 13 height 13
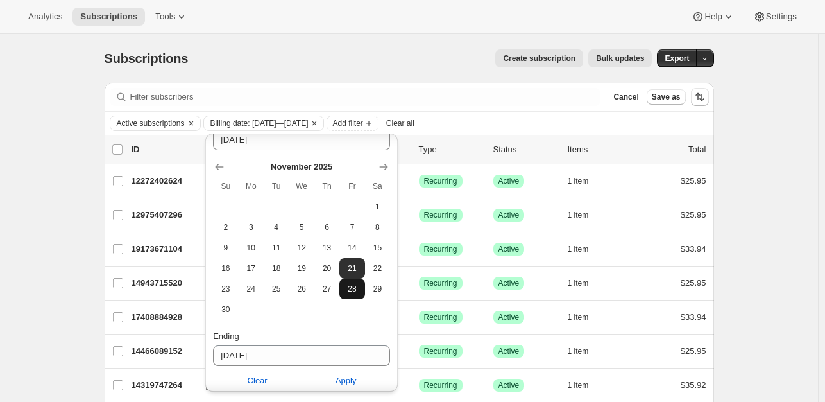
scroll to position [327, 0]
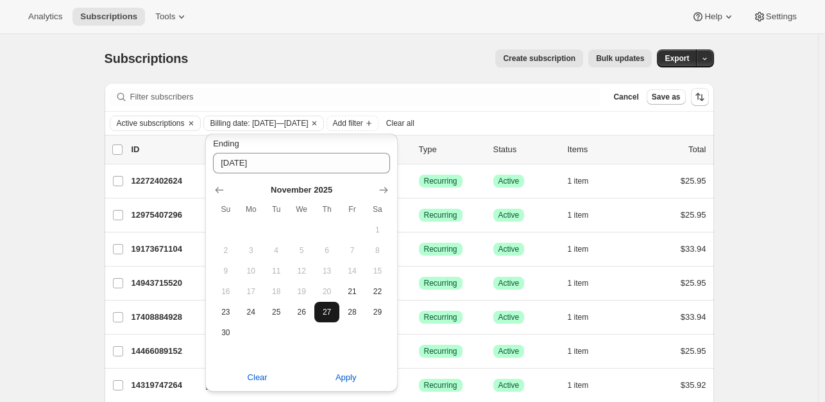
click at [331, 314] on span "27" at bounding box center [327, 312] width 15 height 10
type input "[DATE]"
click at [345, 379] on span "Apply" at bounding box center [346, 377] width 21 height 13
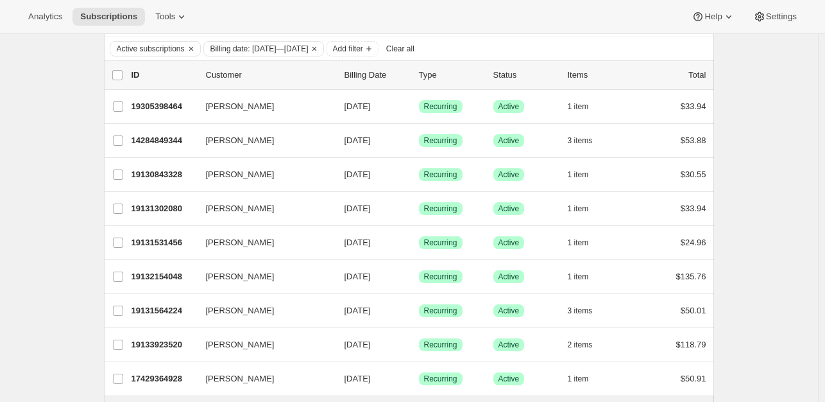
scroll to position [0, 0]
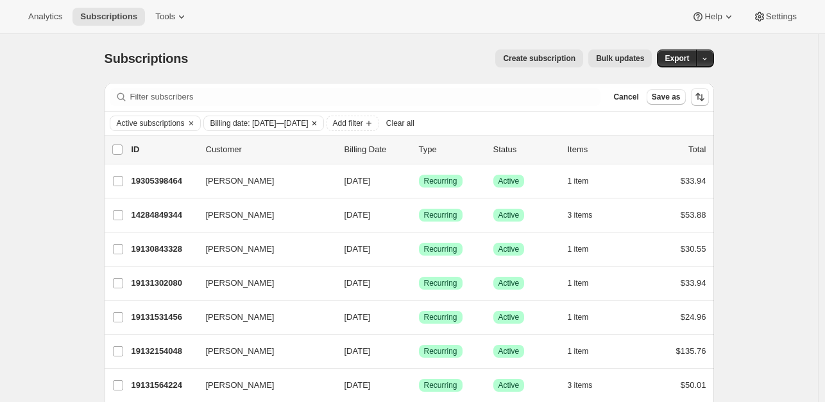
click at [320, 121] on icon "Clear" at bounding box center [314, 123] width 10 height 10
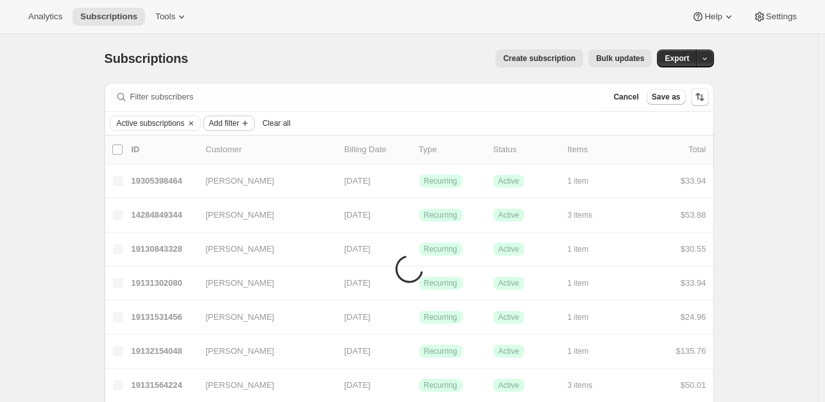
click at [235, 125] on span "Add filter" at bounding box center [224, 123] width 30 height 10
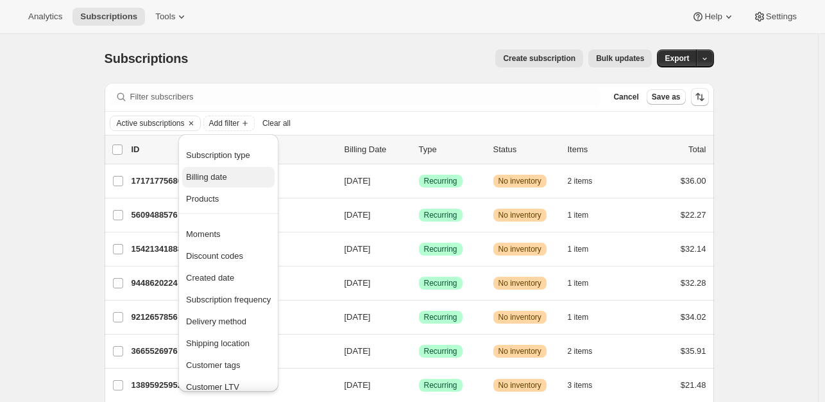
click at [225, 180] on span "Billing date" at bounding box center [206, 177] width 41 height 10
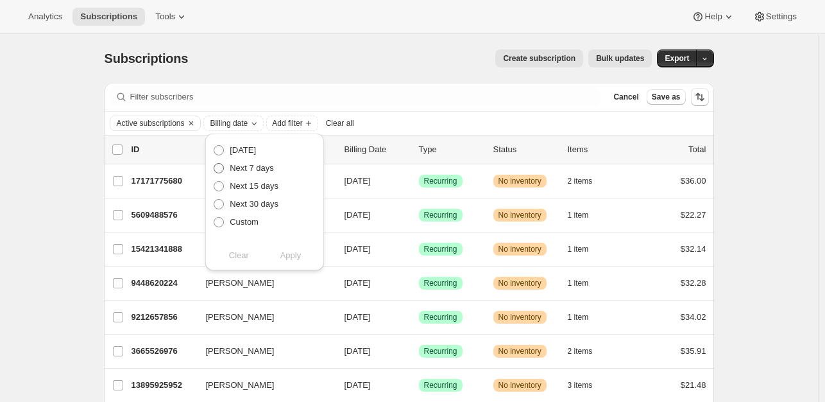
click at [251, 167] on span "Next 7 days" at bounding box center [252, 168] width 44 height 10
click at [214, 164] on input "Next 7 days" at bounding box center [214, 163] width 1 height 1
radio input "true"
click at [286, 255] on span "Apply" at bounding box center [290, 255] width 21 height 13
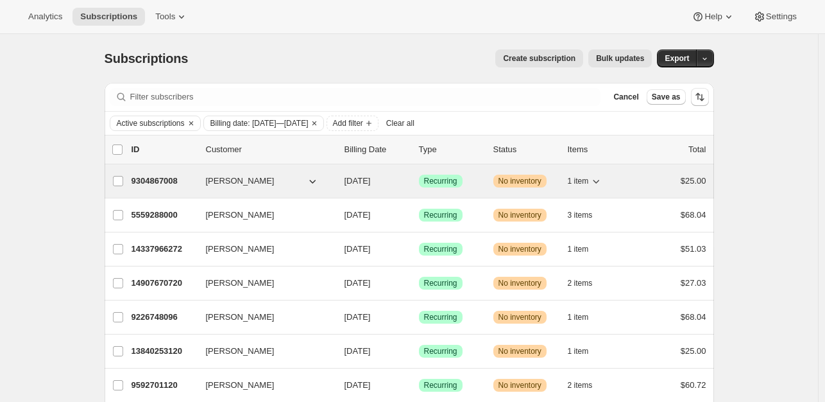
click at [223, 178] on span "[PERSON_NAME]" at bounding box center [240, 181] width 69 height 13
click at [152, 178] on p "9304867008" at bounding box center [164, 181] width 64 height 13
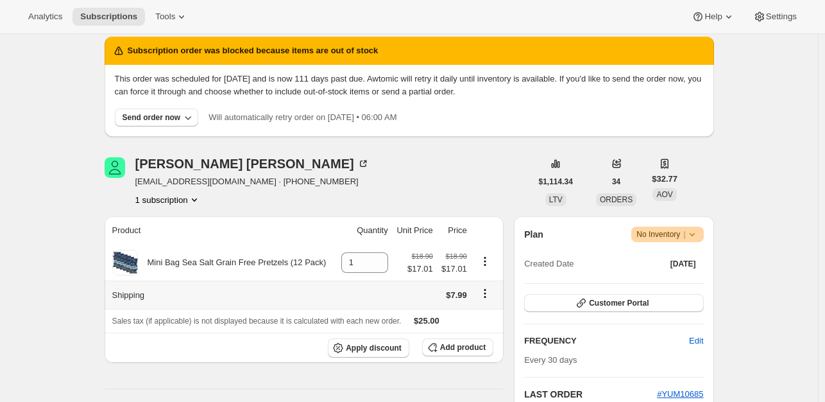
scroll to position [64, 0]
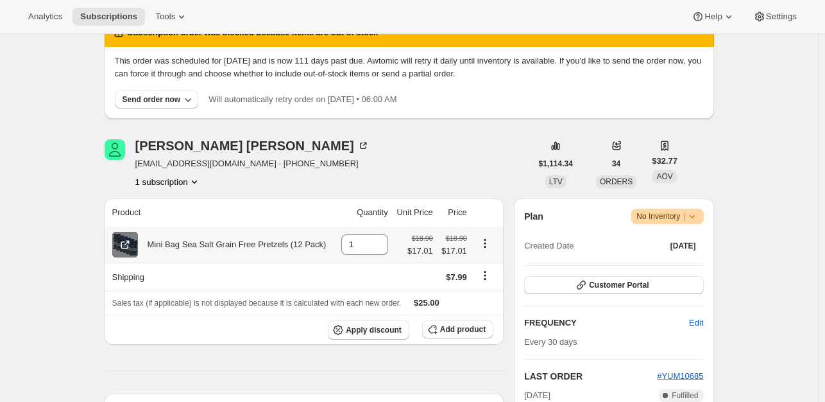
click at [128, 244] on icon at bounding box center [126, 243] width 5 height 5
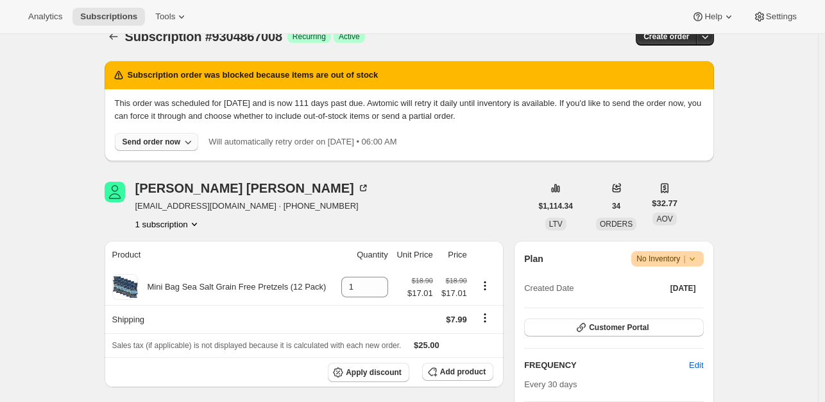
scroll to position [0, 0]
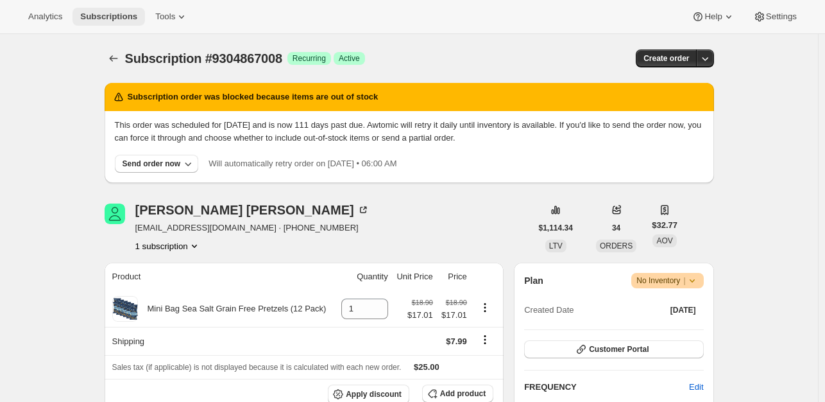
click at [103, 13] on span "Subscriptions" at bounding box center [108, 17] width 57 height 10
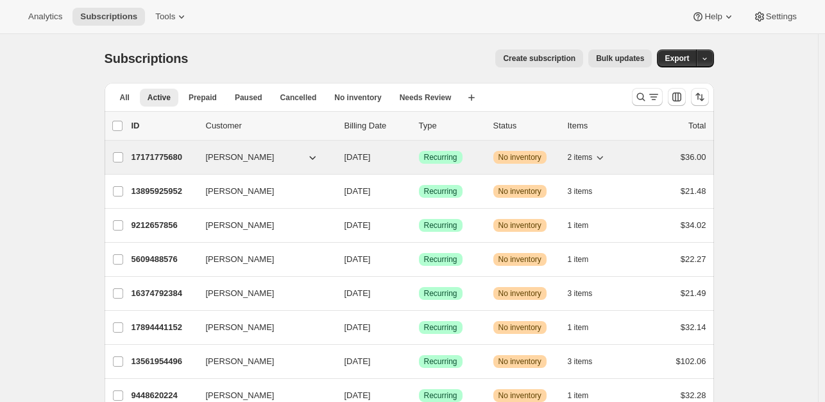
click at [227, 161] on span "[PERSON_NAME]" at bounding box center [240, 157] width 69 height 13
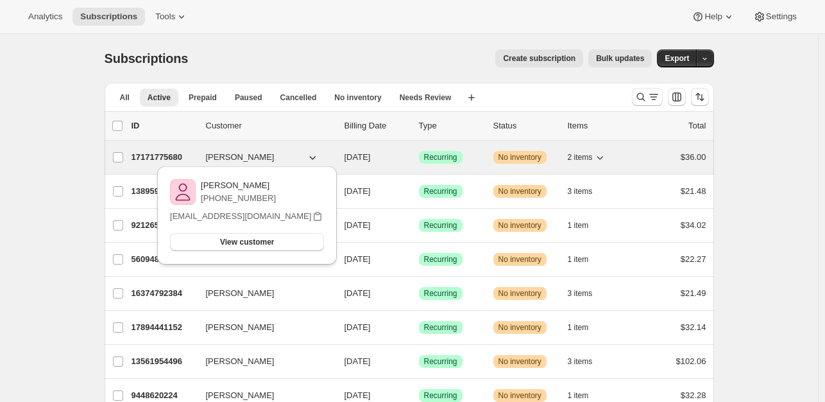
click at [227, 157] on span "[PERSON_NAME]" at bounding box center [240, 157] width 69 height 13
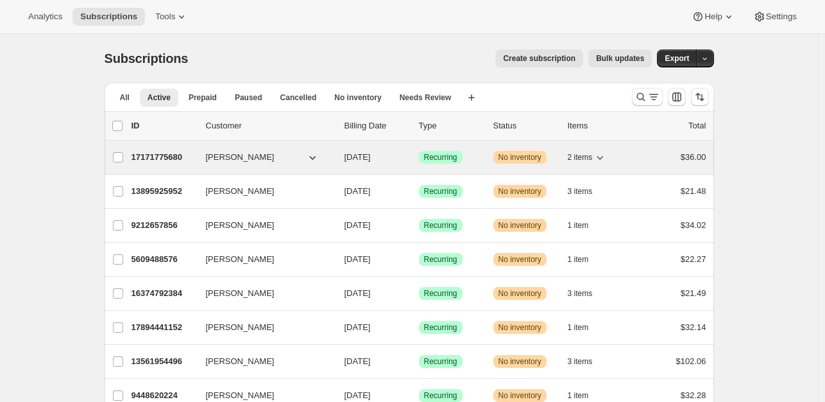
click at [152, 154] on p "17171775680" at bounding box center [164, 157] width 64 height 13
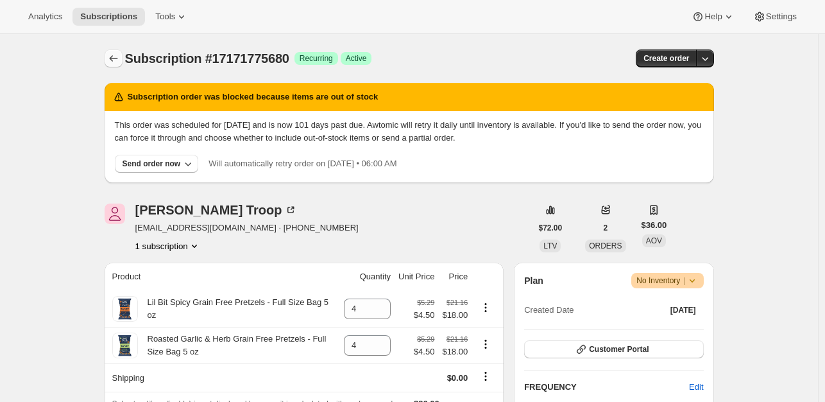
click at [120, 61] on icon "Subscriptions" at bounding box center [113, 58] width 13 height 13
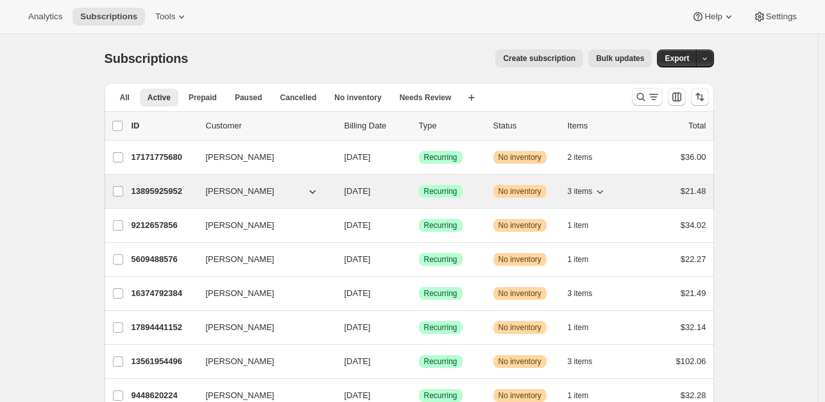
click at [148, 190] on p "13895925952" at bounding box center [164, 191] width 64 height 13
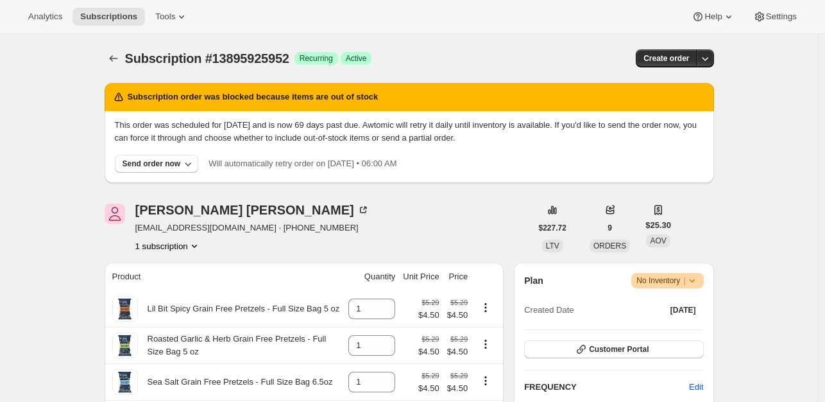
click at [123, 49] on div at bounding box center [115, 58] width 21 height 18
click at [117, 57] on icon "Subscriptions" at bounding box center [113, 58] width 13 height 13
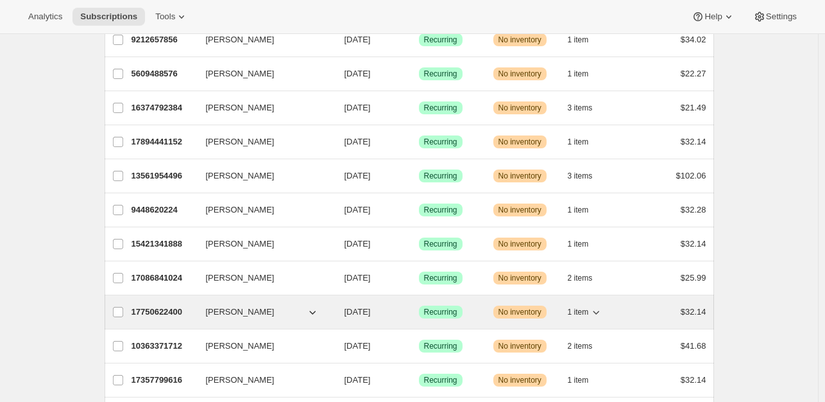
scroll to position [193, 0]
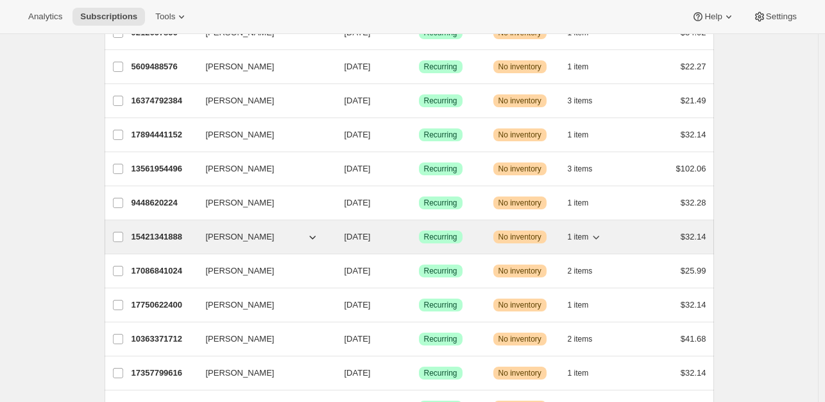
click at [162, 234] on p "15421341888" at bounding box center [164, 236] width 64 height 13
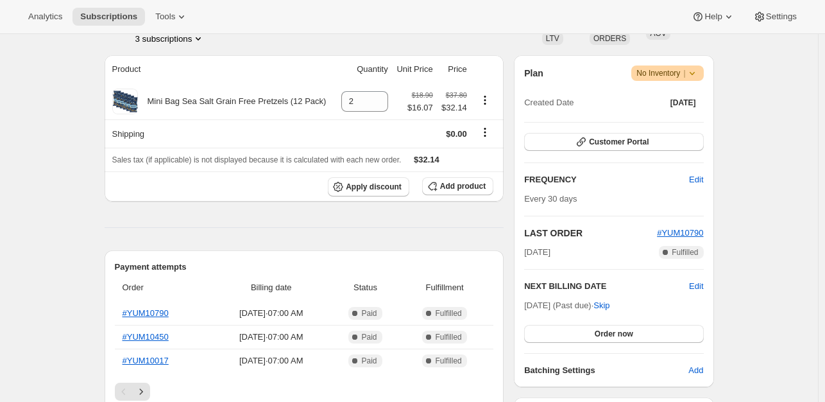
scroll to position [257, 0]
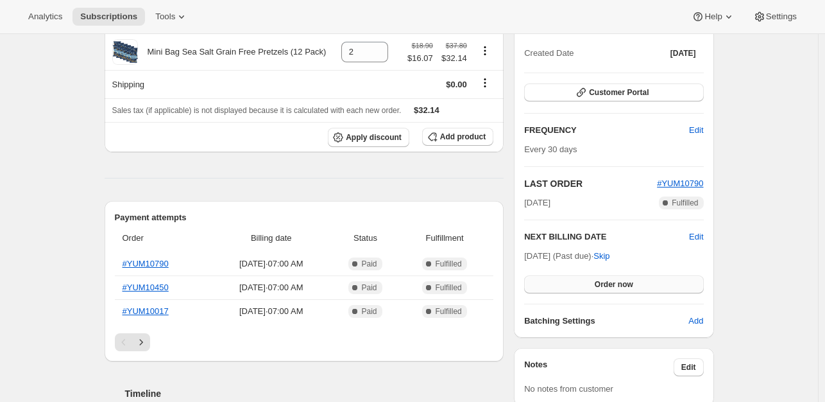
click at [633, 283] on span "Order now" at bounding box center [614, 284] width 39 height 10
click at [634, 283] on span "Click to confirm" at bounding box center [614, 284] width 58 height 10
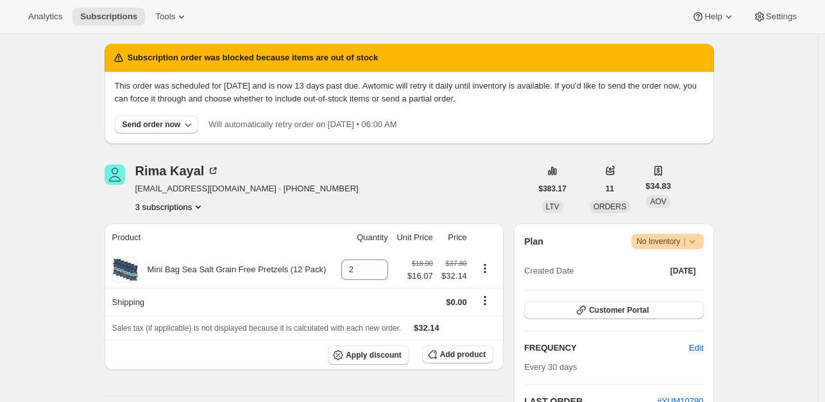
scroll to position [0, 0]
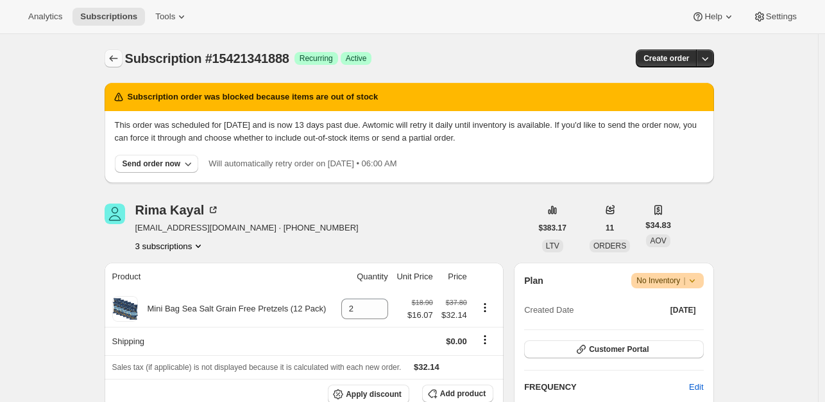
click at [113, 58] on icon "Subscriptions" at bounding box center [113, 58] width 8 height 6
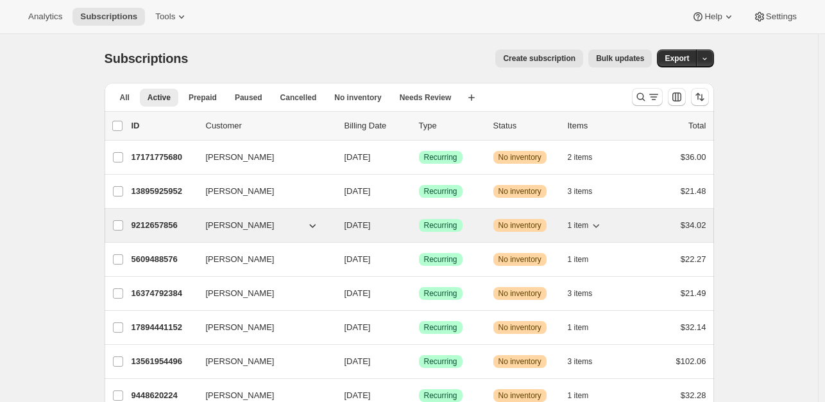
click at [158, 221] on p "9212657856" at bounding box center [164, 225] width 64 height 13
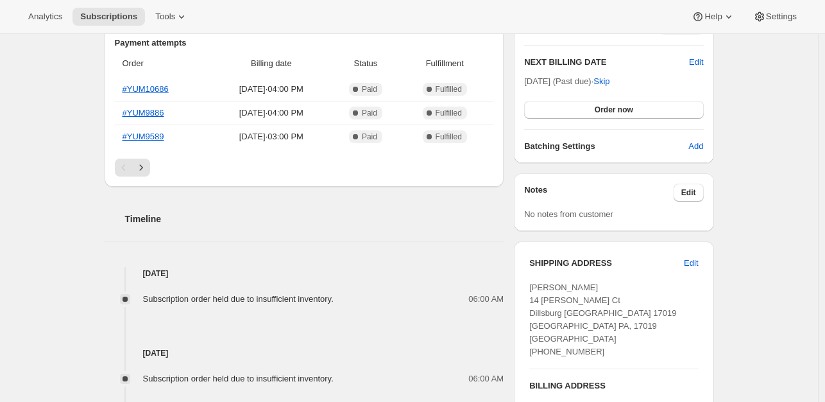
scroll to position [193, 0]
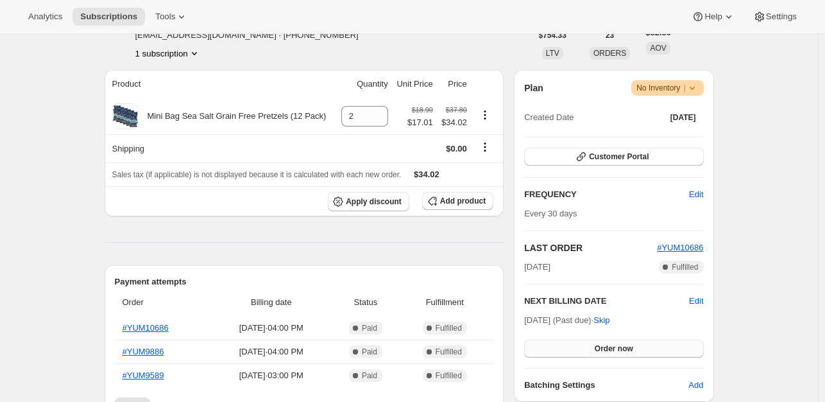
click at [595, 345] on button "Order now" at bounding box center [613, 349] width 179 height 18
click at [595, 345] on span "Click to confirm" at bounding box center [614, 348] width 58 height 10
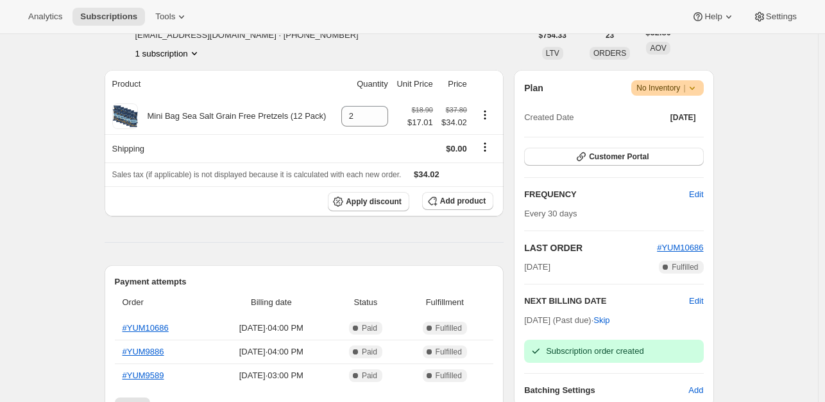
scroll to position [0, 0]
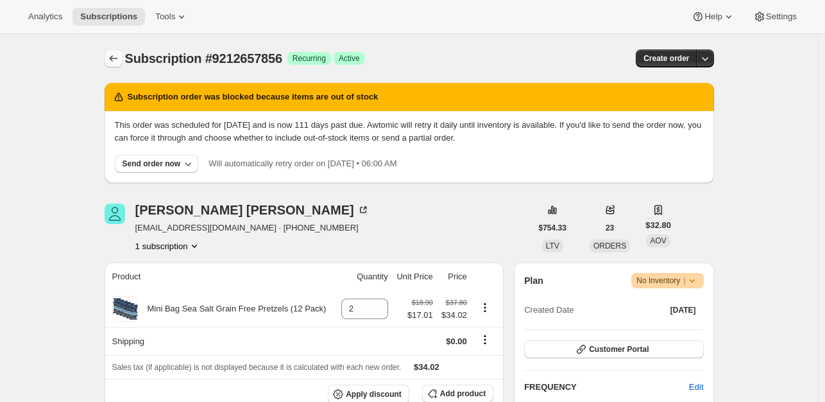
click at [120, 56] on icon "Subscriptions" at bounding box center [113, 58] width 13 height 13
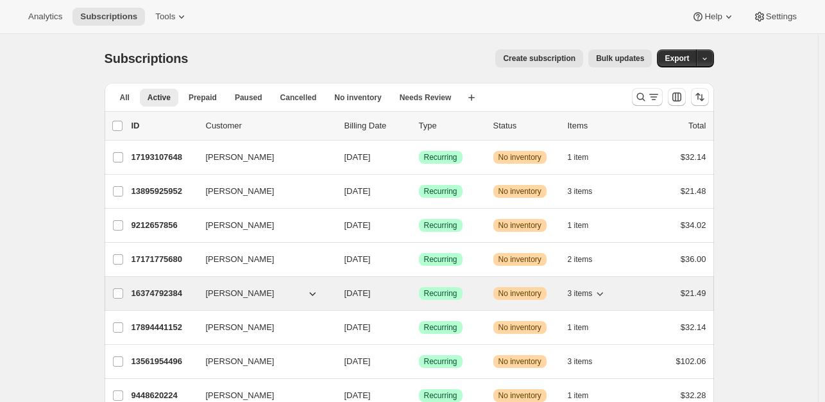
click at [162, 293] on p "16374792384" at bounding box center [164, 293] width 64 height 13
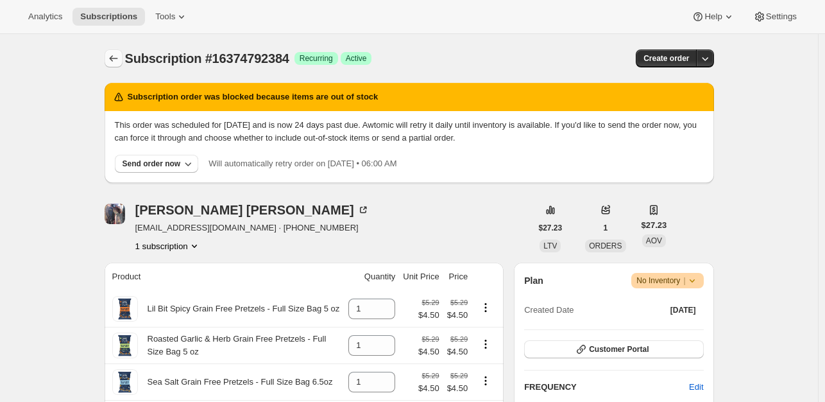
click at [118, 58] on icon "Subscriptions" at bounding box center [113, 58] width 13 height 13
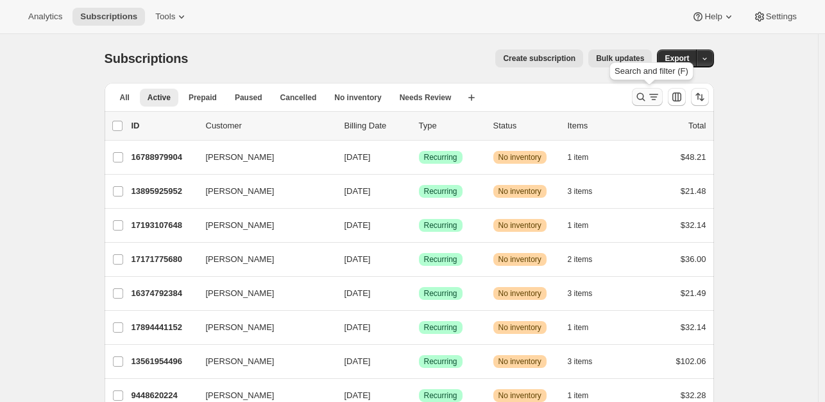
click at [652, 98] on icon "Search and filter results" at bounding box center [654, 96] width 13 height 13
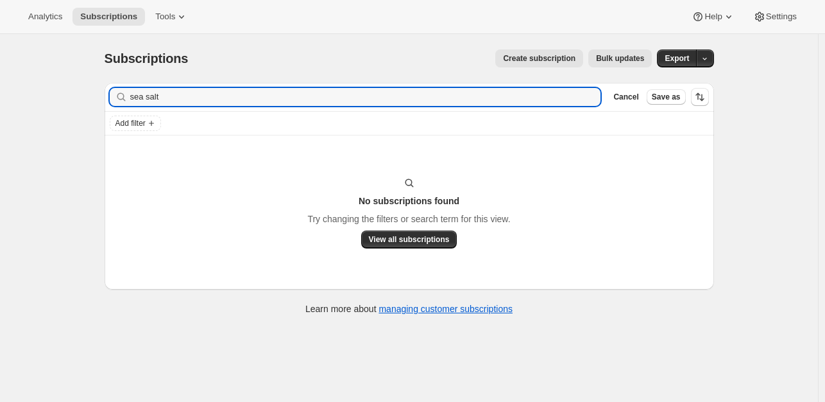
type input "sea salt"
click at [590, 98] on icon "button" at bounding box center [586, 96] width 9 height 9
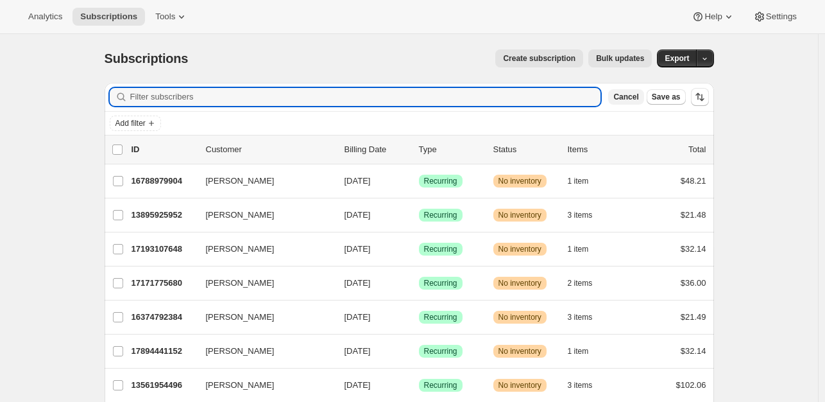
click at [638, 98] on span "Cancel" at bounding box center [626, 97] width 25 height 10
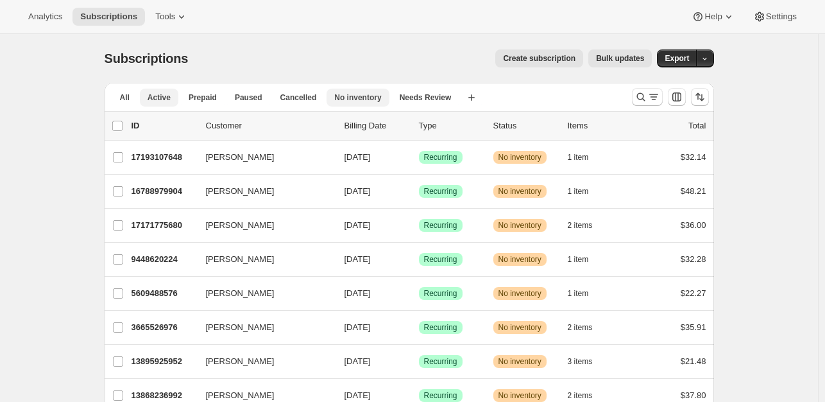
click at [351, 92] on span "No inventory" at bounding box center [357, 97] width 47 height 10
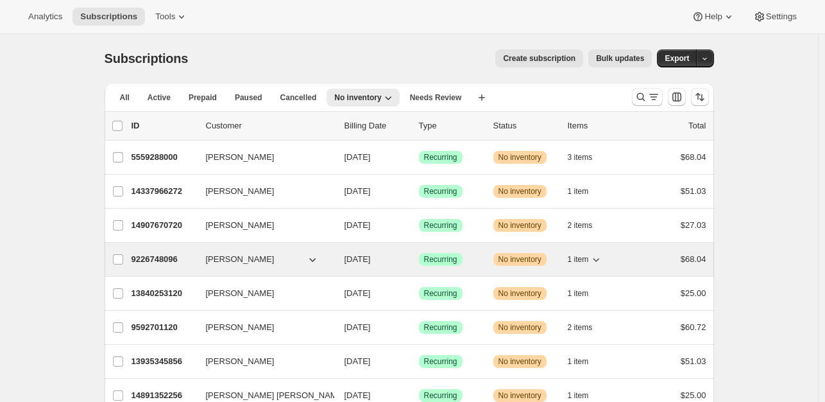
click at [161, 259] on p "9226748096" at bounding box center [164, 259] width 64 height 13
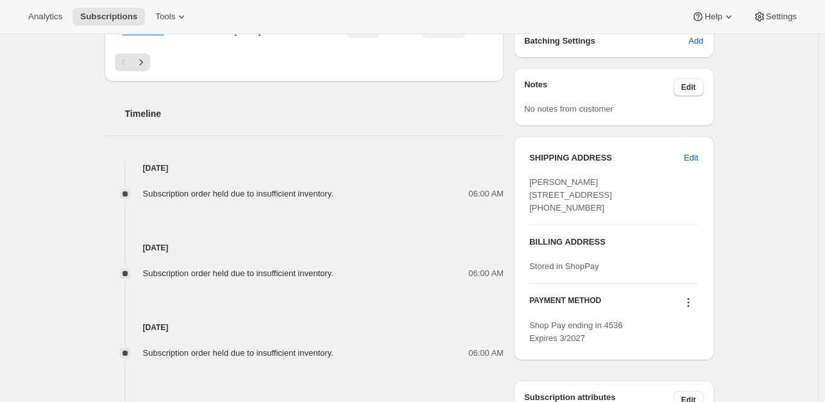
scroll to position [345, 0]
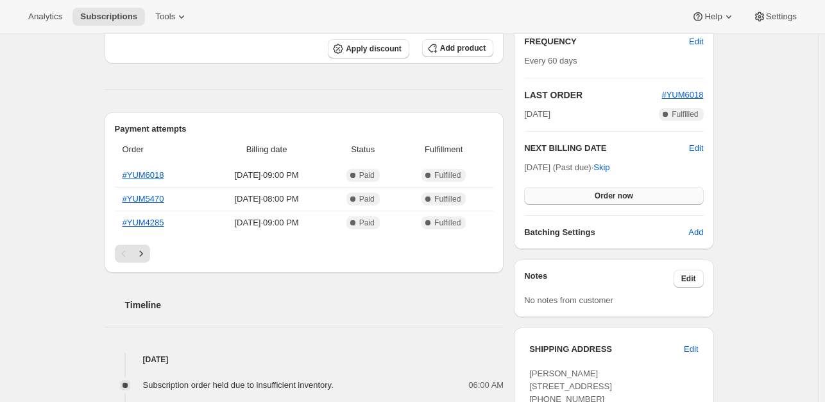
click at [606, 194] on span "Order now" at bounding box center [614, 196] width 39 height 10
click at [606, 194] on span "Click to confirm" at bounding box center [614, 196] width 58 height 10
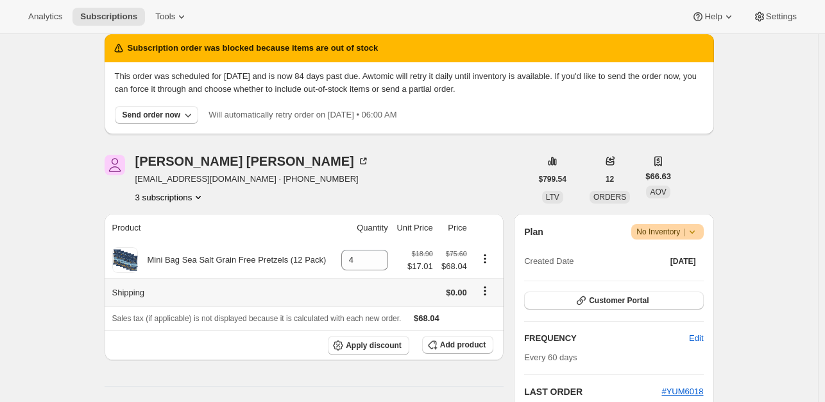
scroll to position [0, 0]
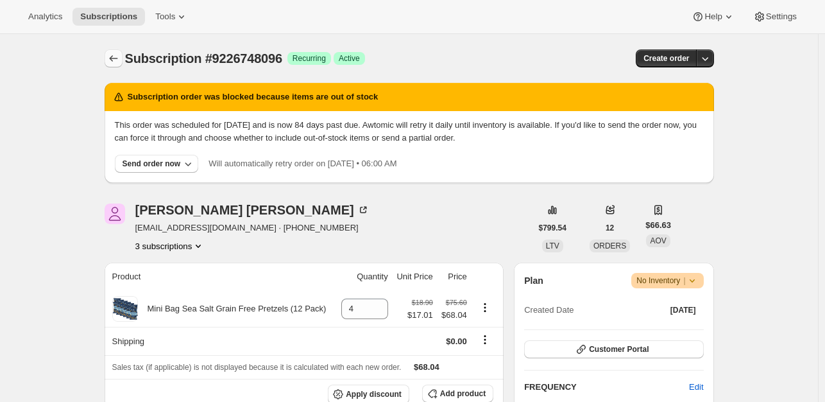
click at [117, 62] on icon "Subscriptions" at bounding box center [113, 58] width 13 height 13
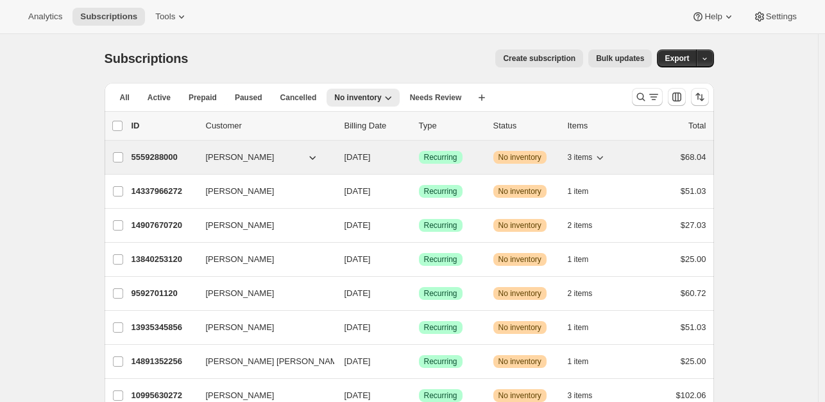
click at [162, 155] on p "5559288000" at bounding box center [164, 157] width 64 height 13
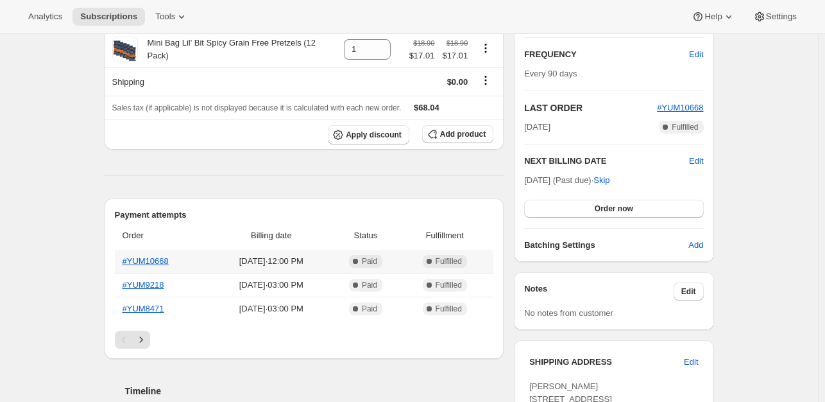
scroll to position [291, 0]
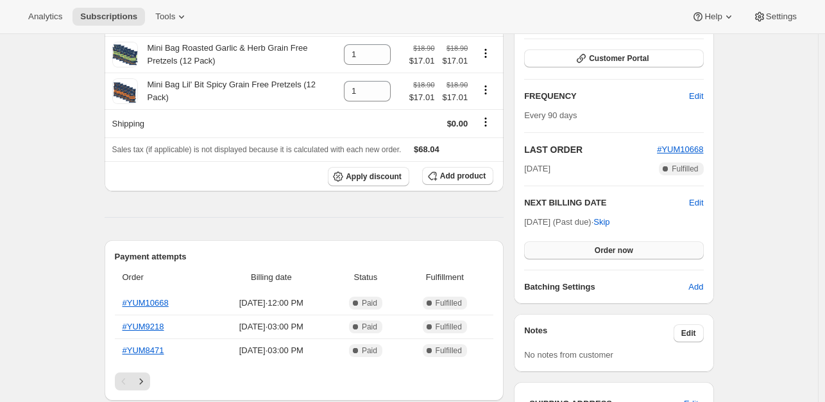
click at [616, 249] on span "Order now" at bounding box center [614, 250] width 39 height 10
click at [616, 249] on span "Click to confirm" at bounding box center [614, 250] width 58 height 10
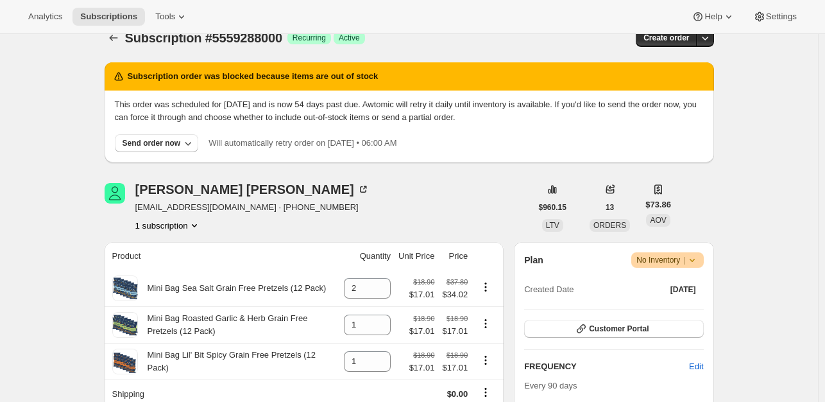
scroll to position [0, 0]
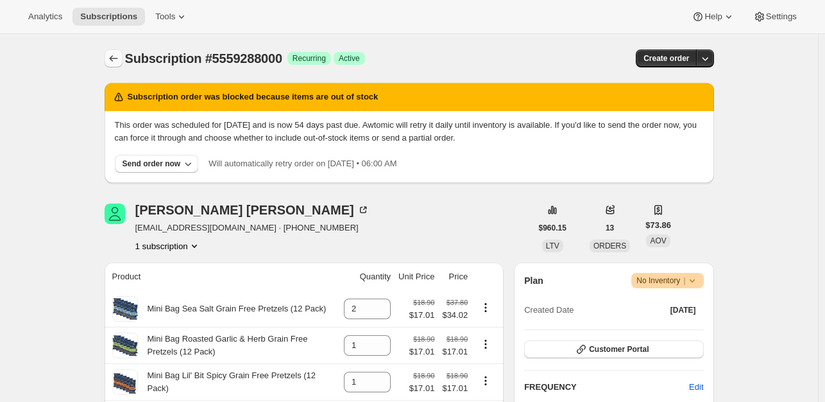
click at [117, 56] on icon "Subscriptions" at bounding box center [113, 58] width 13 height 13
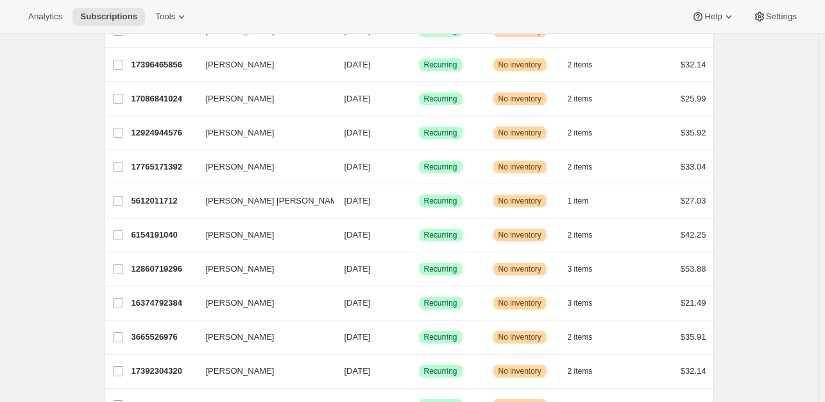
scroll to position [1284, 0]
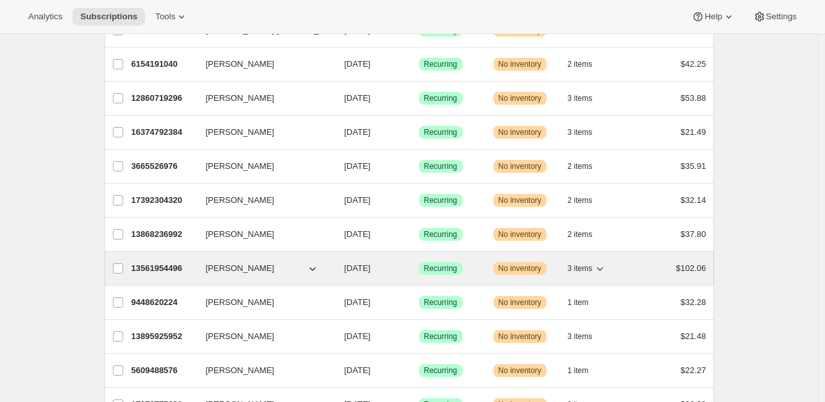
click at [168, 262] on p "13561954496" at bounding box center [164, 268] width 64 height 13
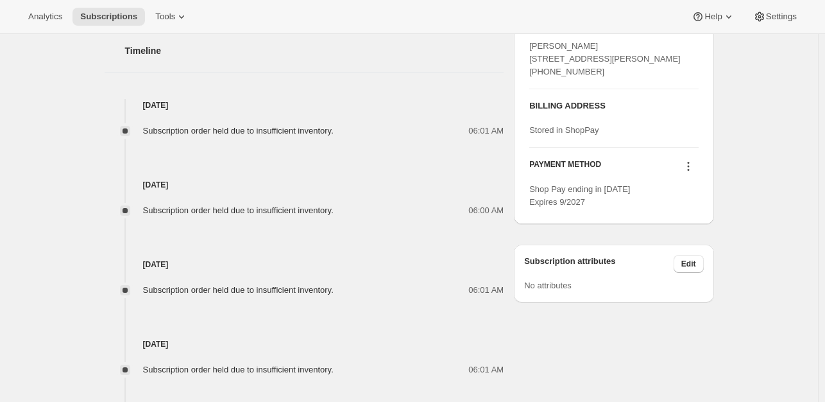
scroll to position [355, 0]
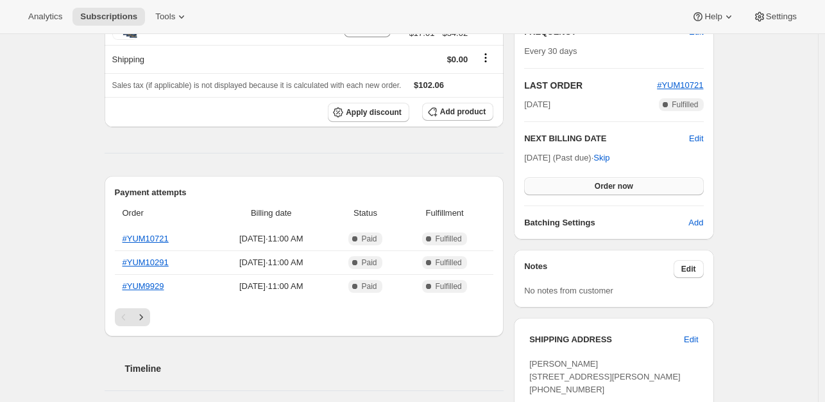
click at [642, 190] on button "Order now" at bounding box center [613, 186] width 179 height 18
click at [642, 190] on button "Click to confirm" at bounding box center [613, 186] width 179 height 18
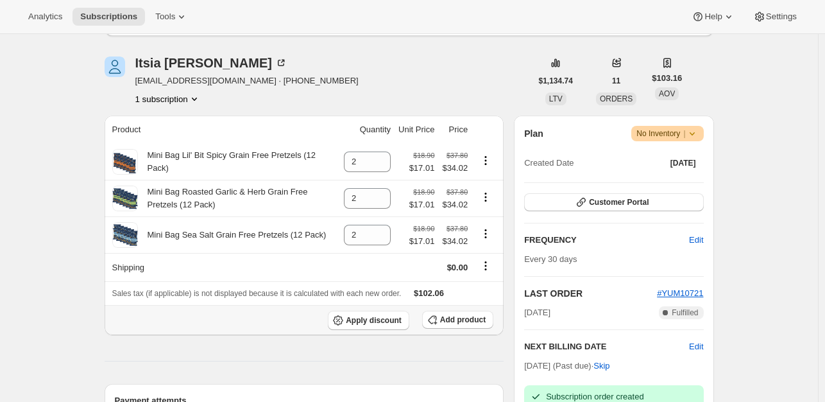
scroll to position [0, 0]
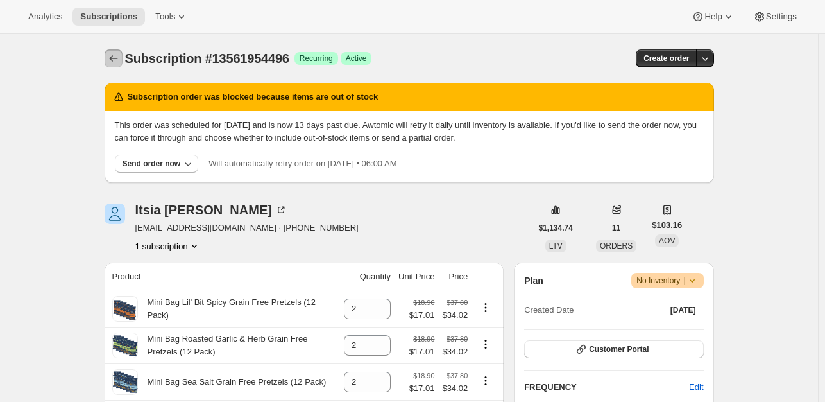
drag, startPoint x: 265, startPoint y: 181, endPoint x: 121, endPoint y: 53, distance: 192.8
click at [120, 53] on icon "Subscriptions" at bounding box center [113, 58] width 13 height 13
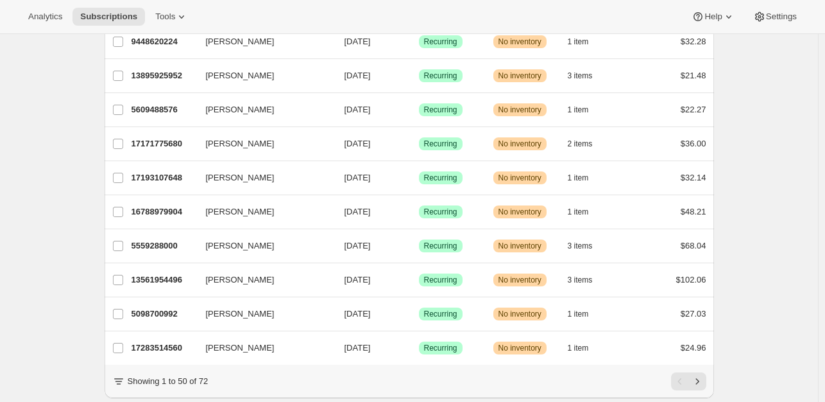
scroll to position [1514, 0]
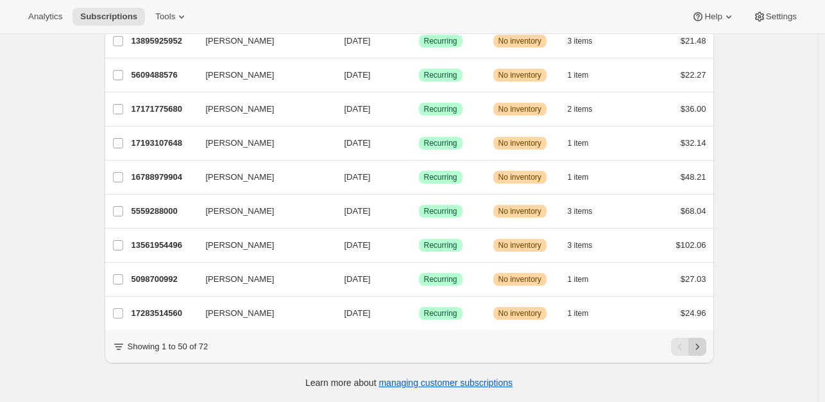
click at [701, 347] on icon "Next" at bounding box center [697, 346] width 13 height 13
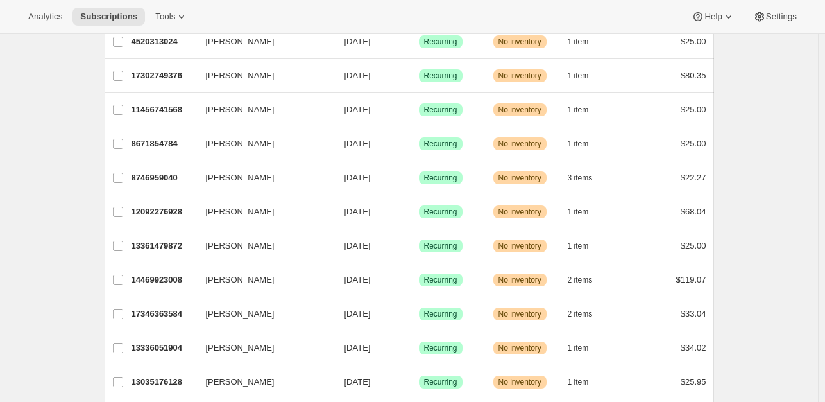
scroll to position [0, 0]
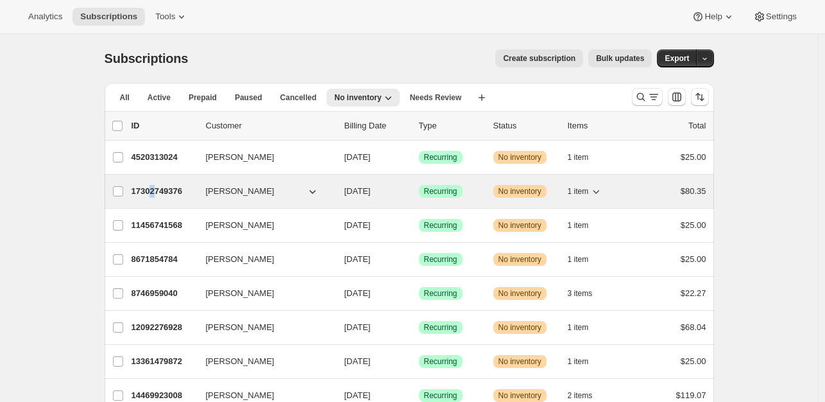
click at [155, 188] on p "17302749376" at bounding box center [164, 191] width 64 height 13
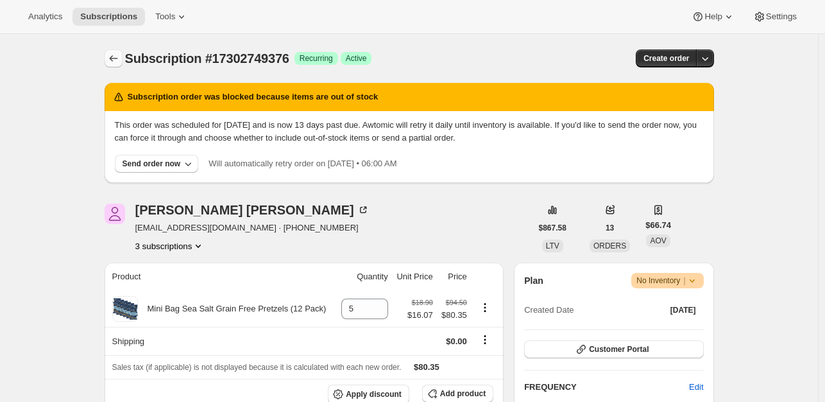
click at [112, 58] on icon "Subscriptions" at bounding box center [113, 58] width 8 height 6
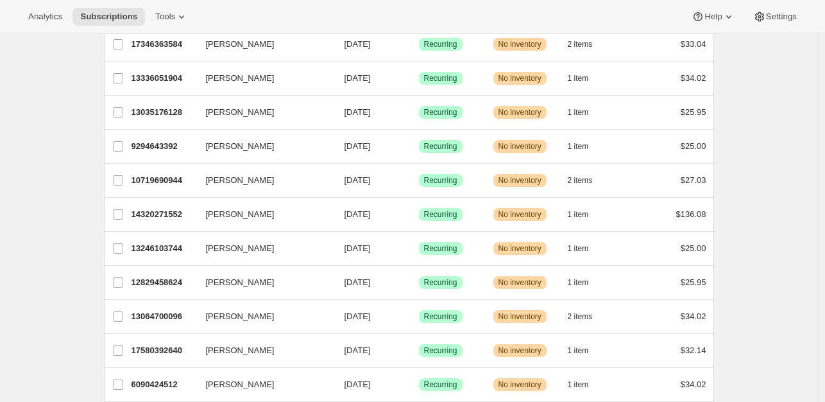
scroll to position [565, 0]
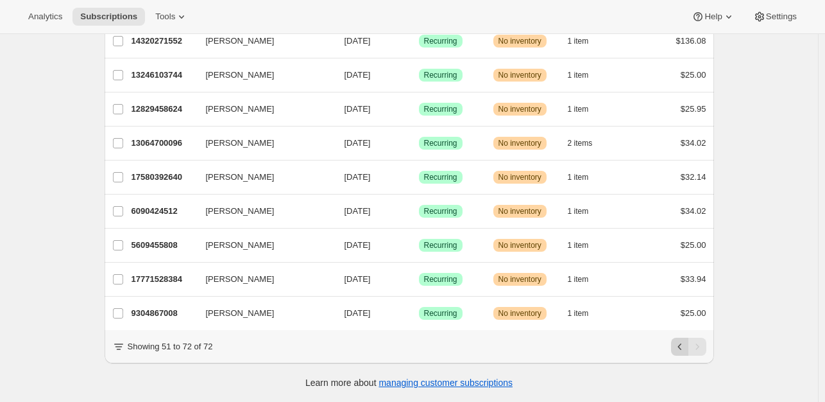
click at [683, 341] on icon "Previous" at bounding box center [680, 346] width 13 height 13
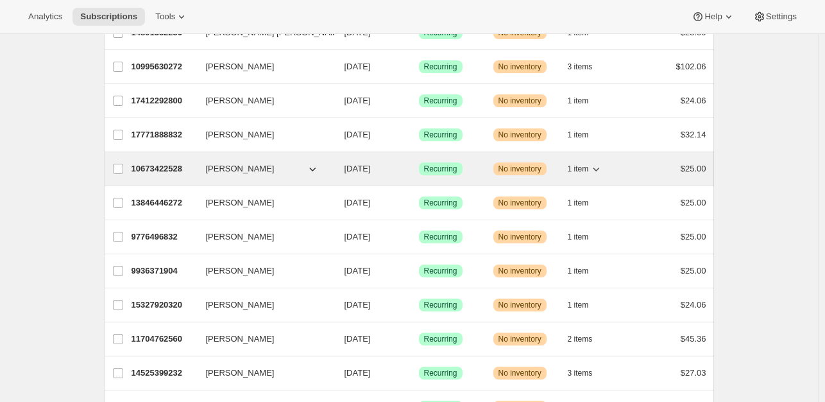
scroll to position [0, 0]
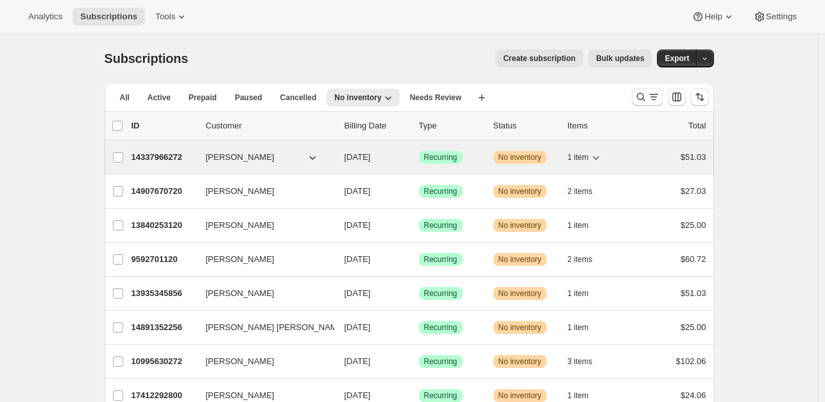
click at [164, 156] on p "14337966272" at bounding box center [164, 157] width 64 height 13
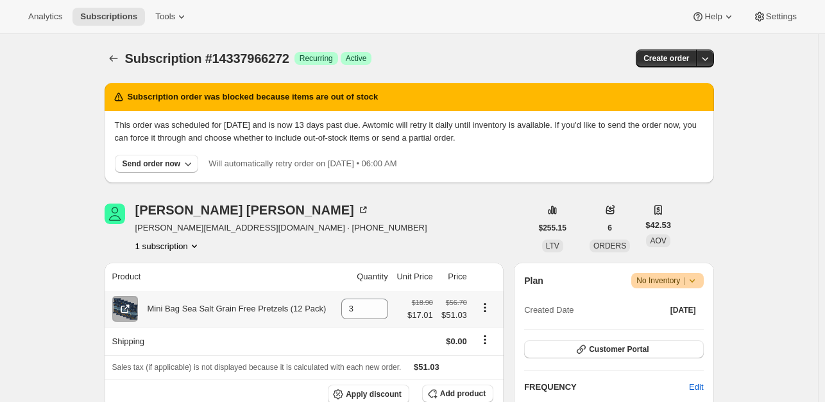
click at [268, 309] on div "Mini Bag Sea Salt Grain Free Pretzels (12 Pack)" at bounding box center [232, 308] width 189 height 13
click at [113, 309] on th "Mini Bag Sea Salt Grain Free Pretzels (12 Pack)" at bounding box center [221, 309] width 232 height 36
click at [123, 308] on icon at bounding box center [125, 308] width 13 height 13
click at [120, 57] on icon "Subscriptions" at bounding box center [113, 58] width 13 height 13
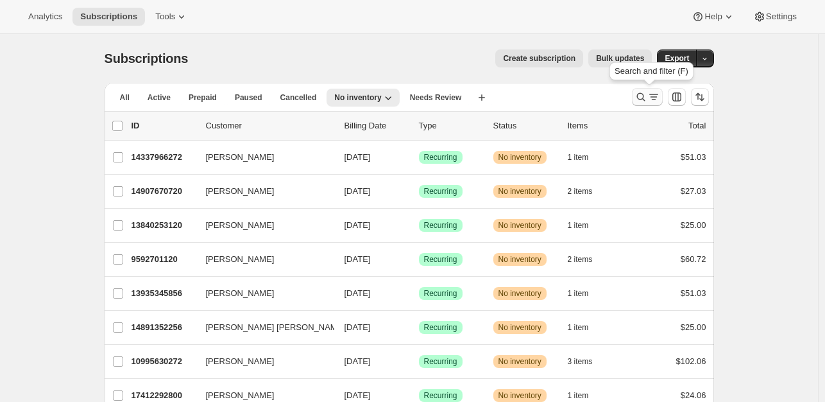
click at [648, 99] on icon "Search and filter results" at bounding box center [641, 96] width 13 height 13
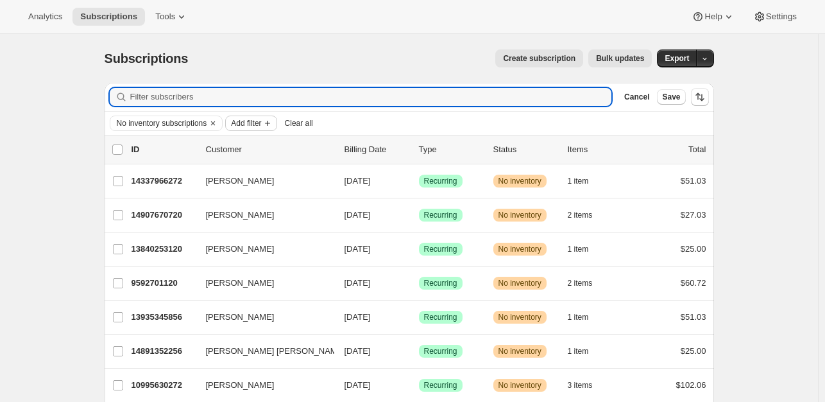
click at [258, 125] on span "Add filter" at bounding box center [246, 123] width 30 height 10
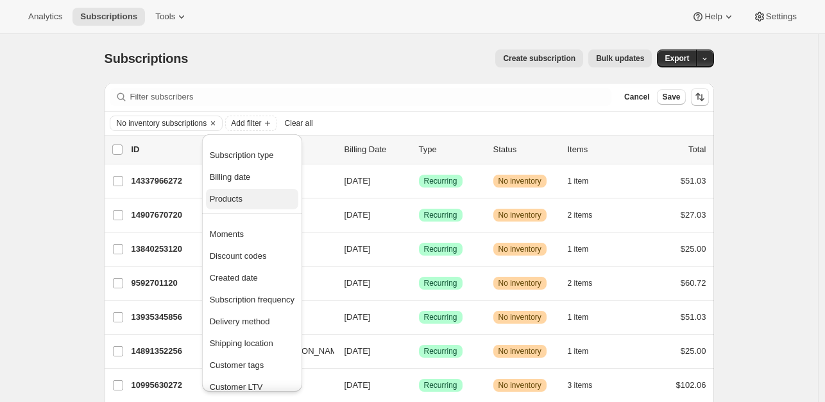
click at [230, 200] on span "Products" at bounding box center [226, 199] width 33 height 10
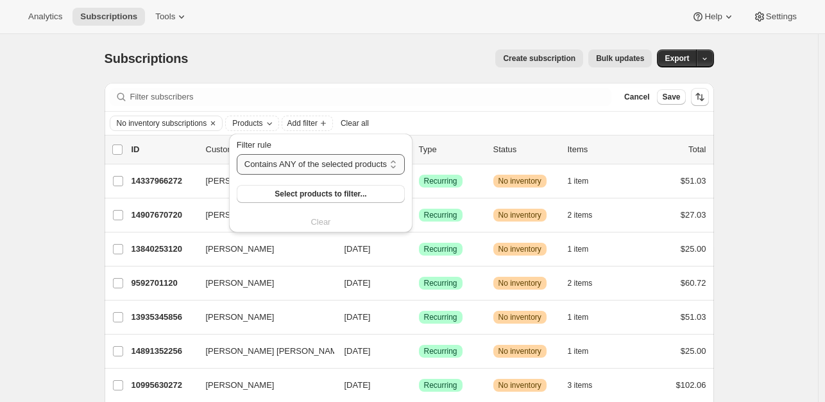
click at [311, 162] on select "Contains ANY of the selected products Contains ALL of the selected products Con…" at bounding box center [321, 164] width 168 height 21
click at [314, 194] on span "Select products to filter..." at bounding box center [321, 194] width 92 height 10
